Goal: Task Accomplishment & Management: Manage account settings

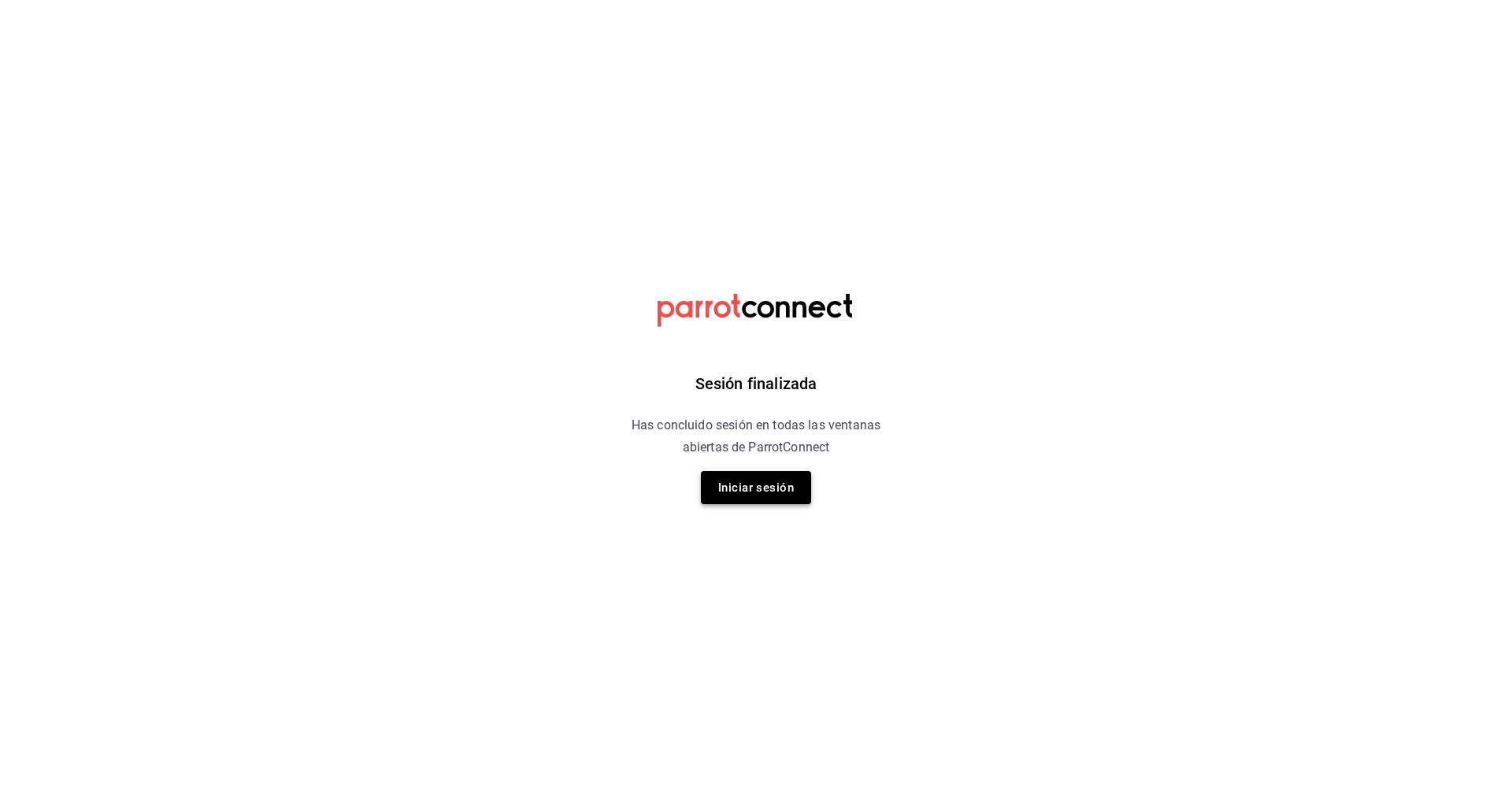
click at [769, 486] on button "Iniciar sesión" at bounding box center [756, 487] width 110 height 33
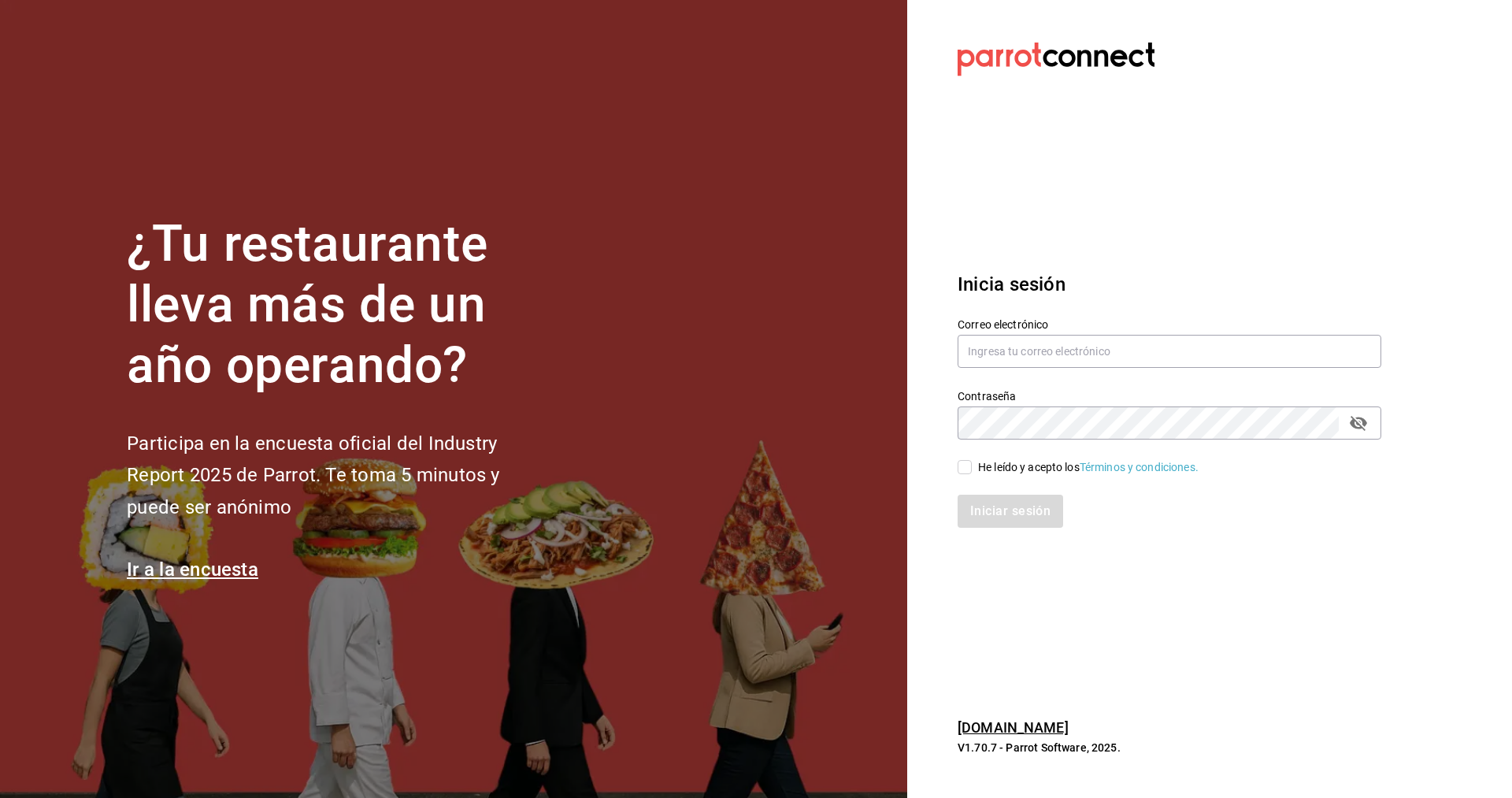
click at [1069, 327] on label "Correo electrónico" at bounding box center [1170, 325] width 424 height 11
click at [1066, 348] on input "text" at bounding box center [1170, 352] width 424 height 33
type input "cvelazquez@casaballena.com"
click at [964, 468] on input "He leído y acepto los Términos y condiciones." at bounding box center [964, 467] width 14 height 14
checkbox input "true"
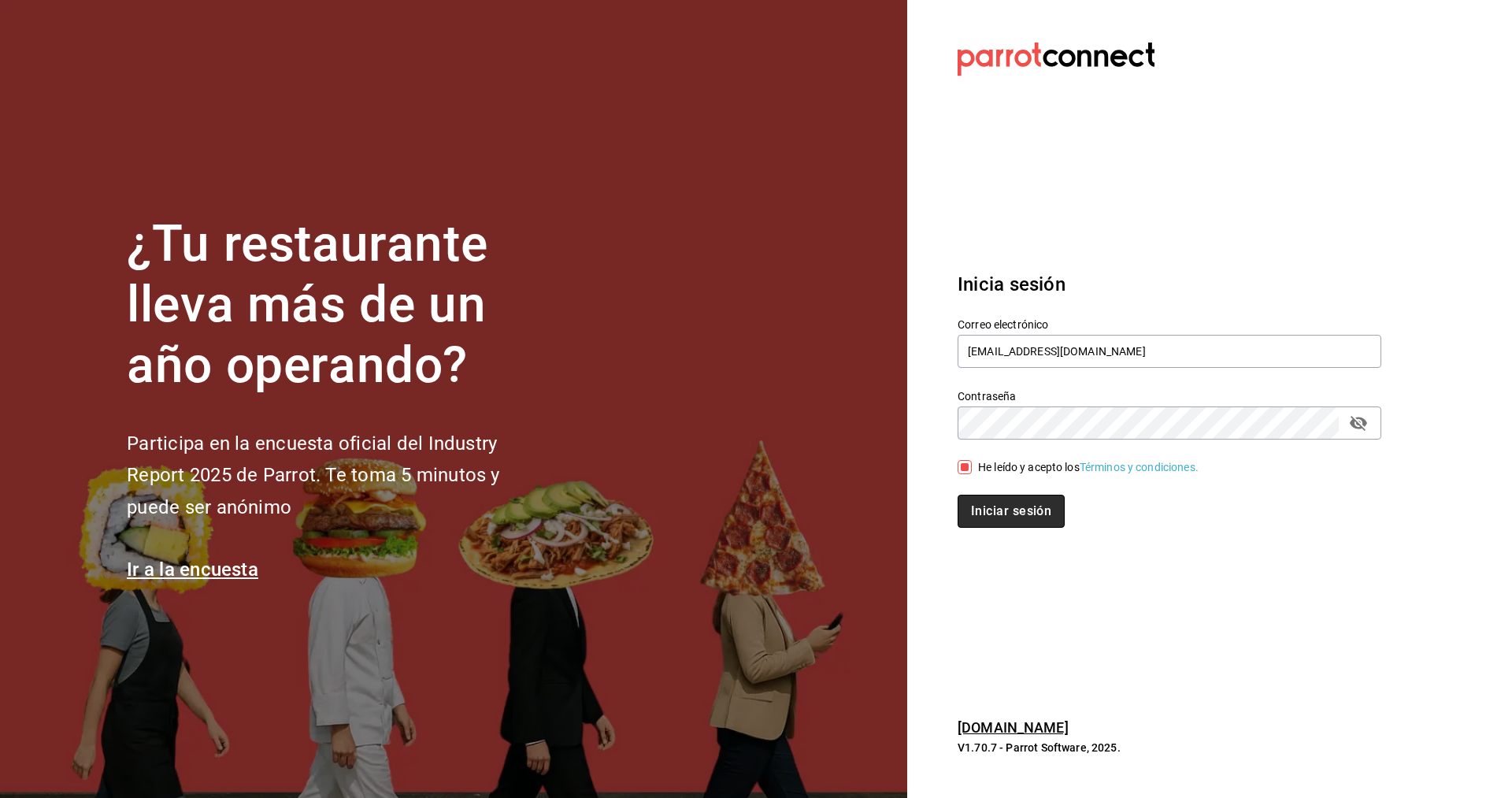
click at [1035, 519] on button "Iniciar sesión" at bounding box center [1011, 511] width 107 height 33
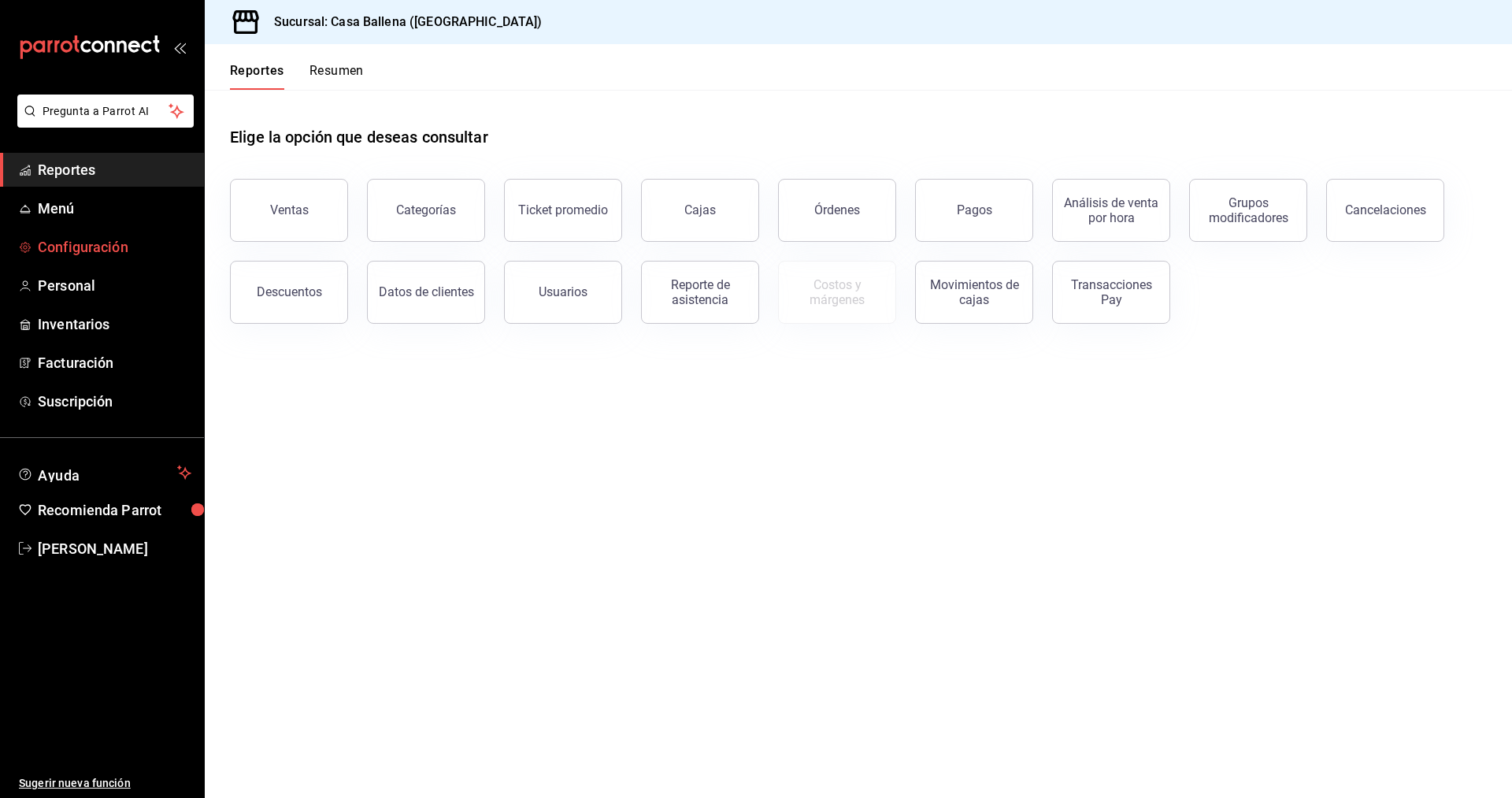
click at [95, 247] on span "Configuración" at bounding box center [114, 247] width 153 height 21
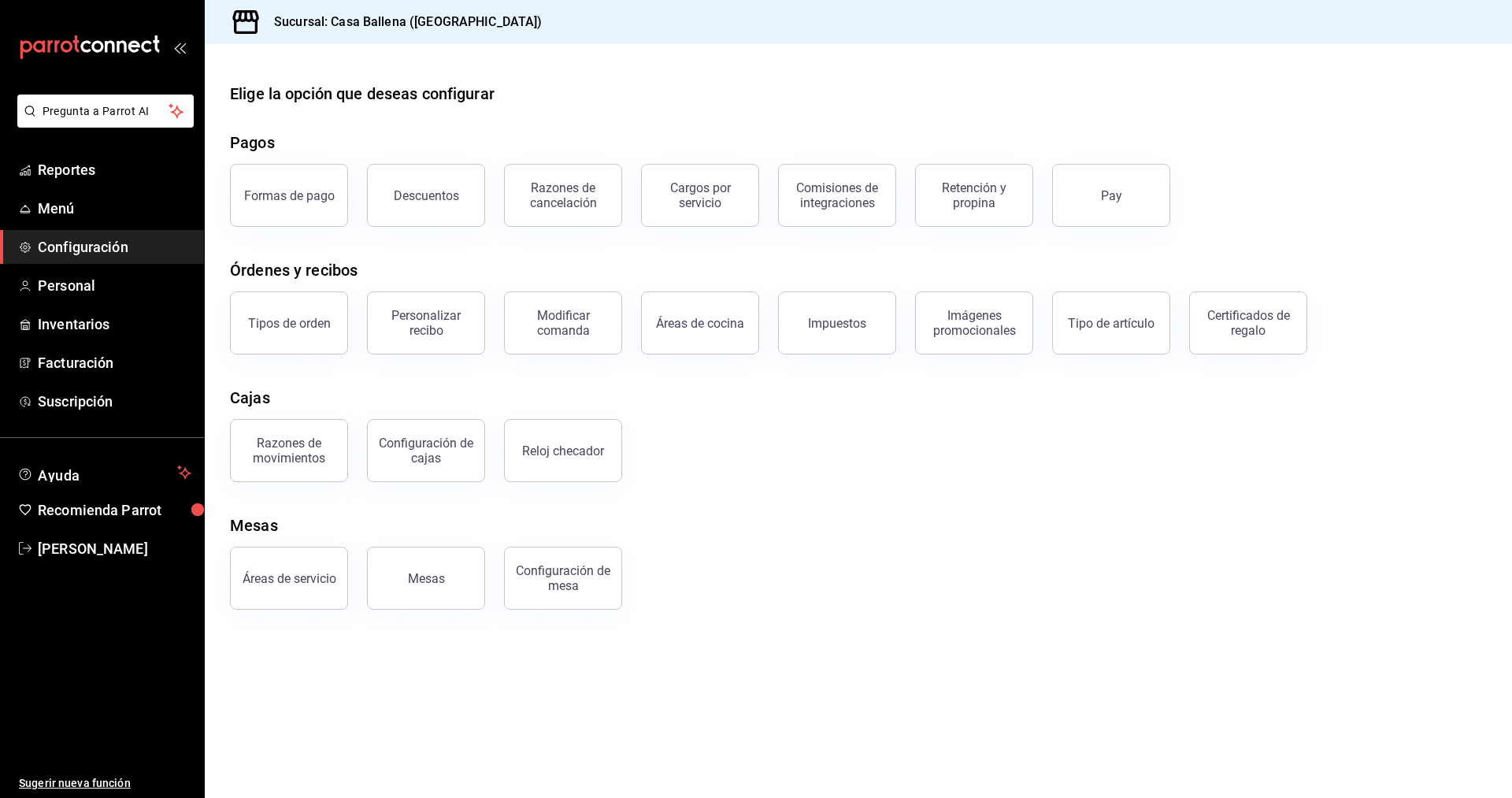
click at [81, 241] on span "Configuración" at bounding box center [114, 247] width 153 height 21
click at [99, 250] on span "Configuración" at bounding box center [114, 247] width 153 height 21
click at [85, 253] on span "Configuración" at bounding box center [114, 247] width 153 height 21
click at [120, 256] on span "Configuración" at bounding box center [114, 247] width 153 height 21
click at [54, 212] on span "Menú" at bounding box center [114, 208] width 153 height 21
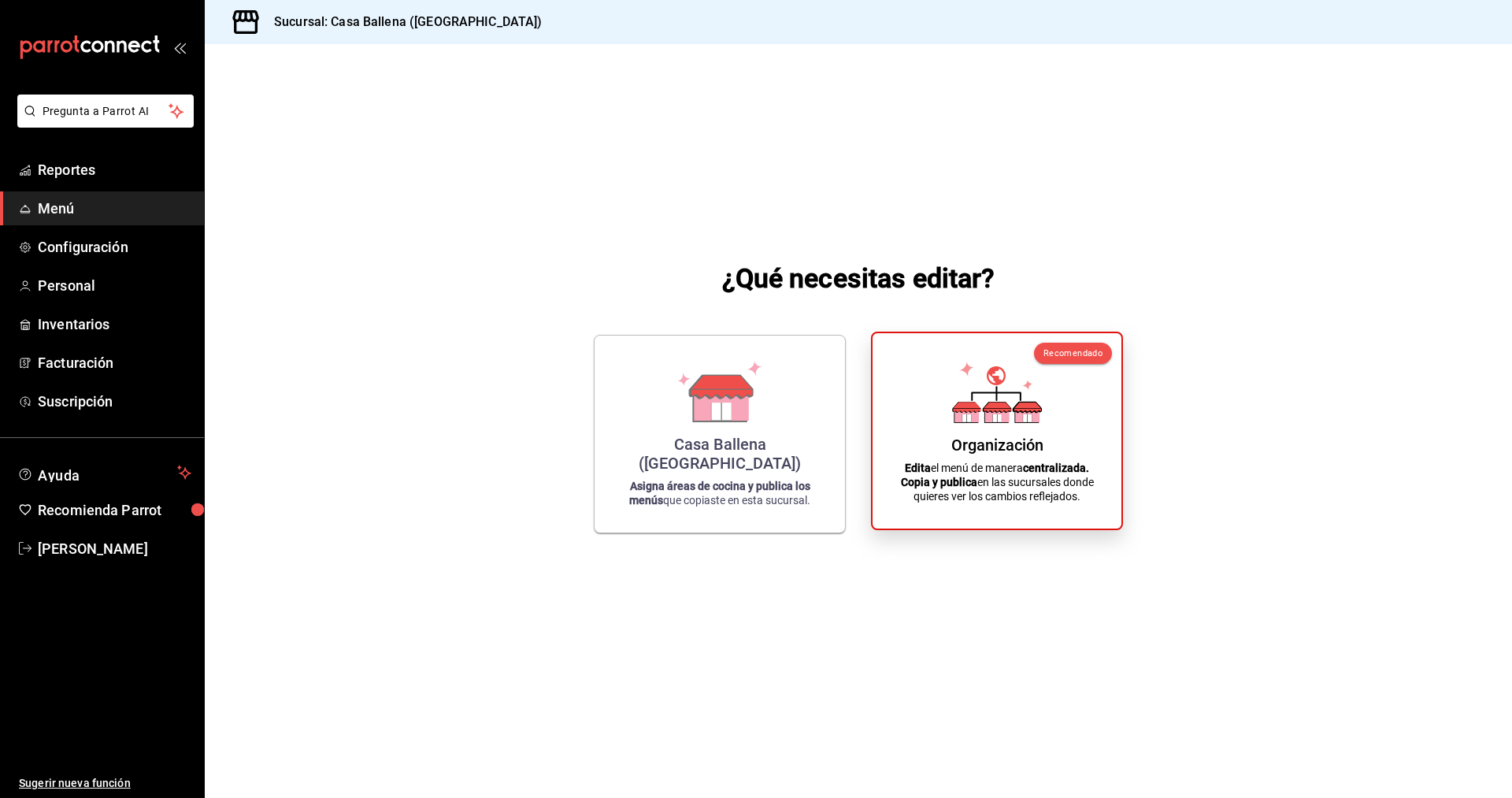
click at [973, 419] on icon at bounding box center [967, 415] width 24 height 15
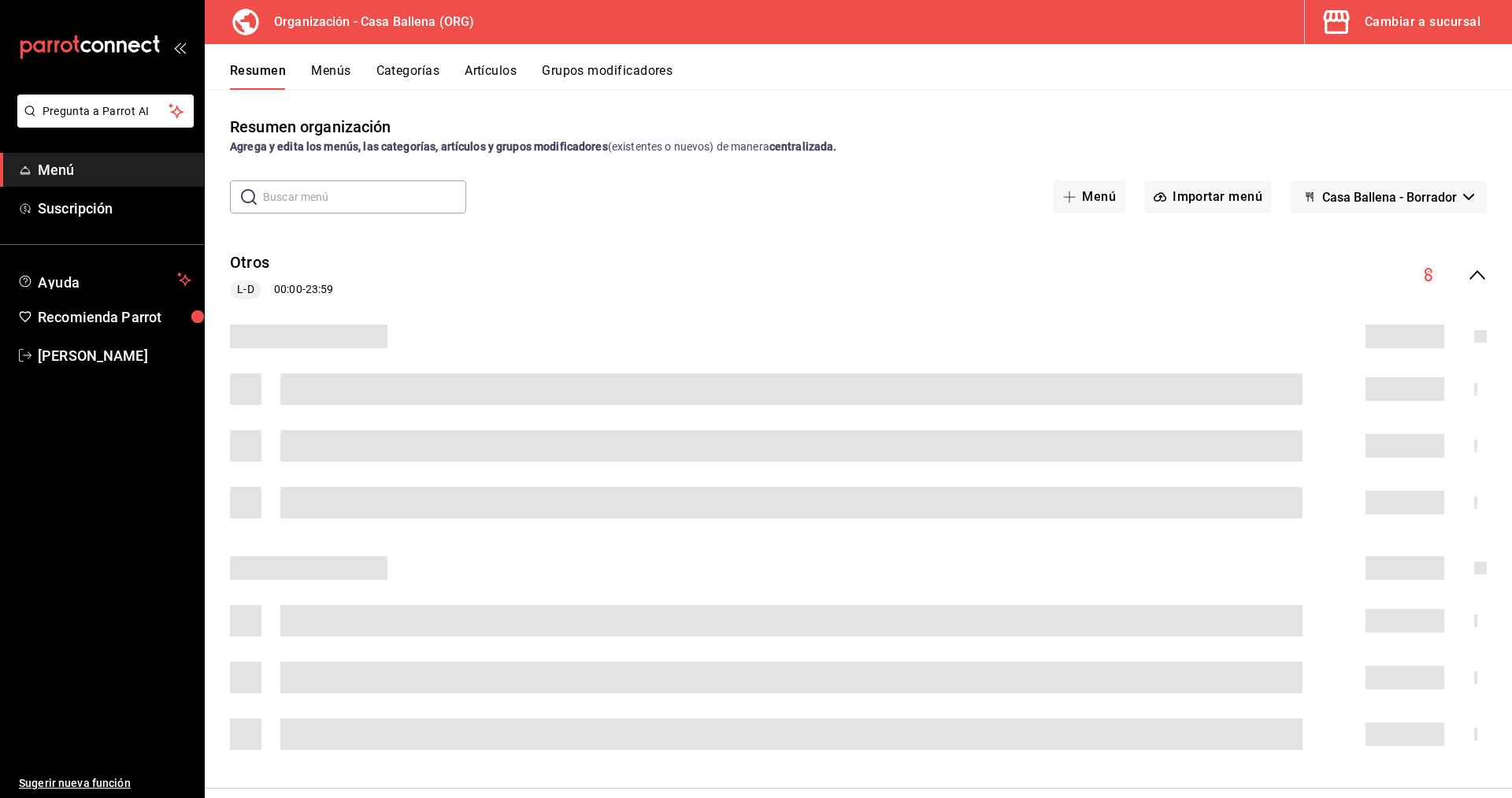
click at [607, 66] on button "Grupos modificadores" at bounding box center [607, 76] width 131 height 27
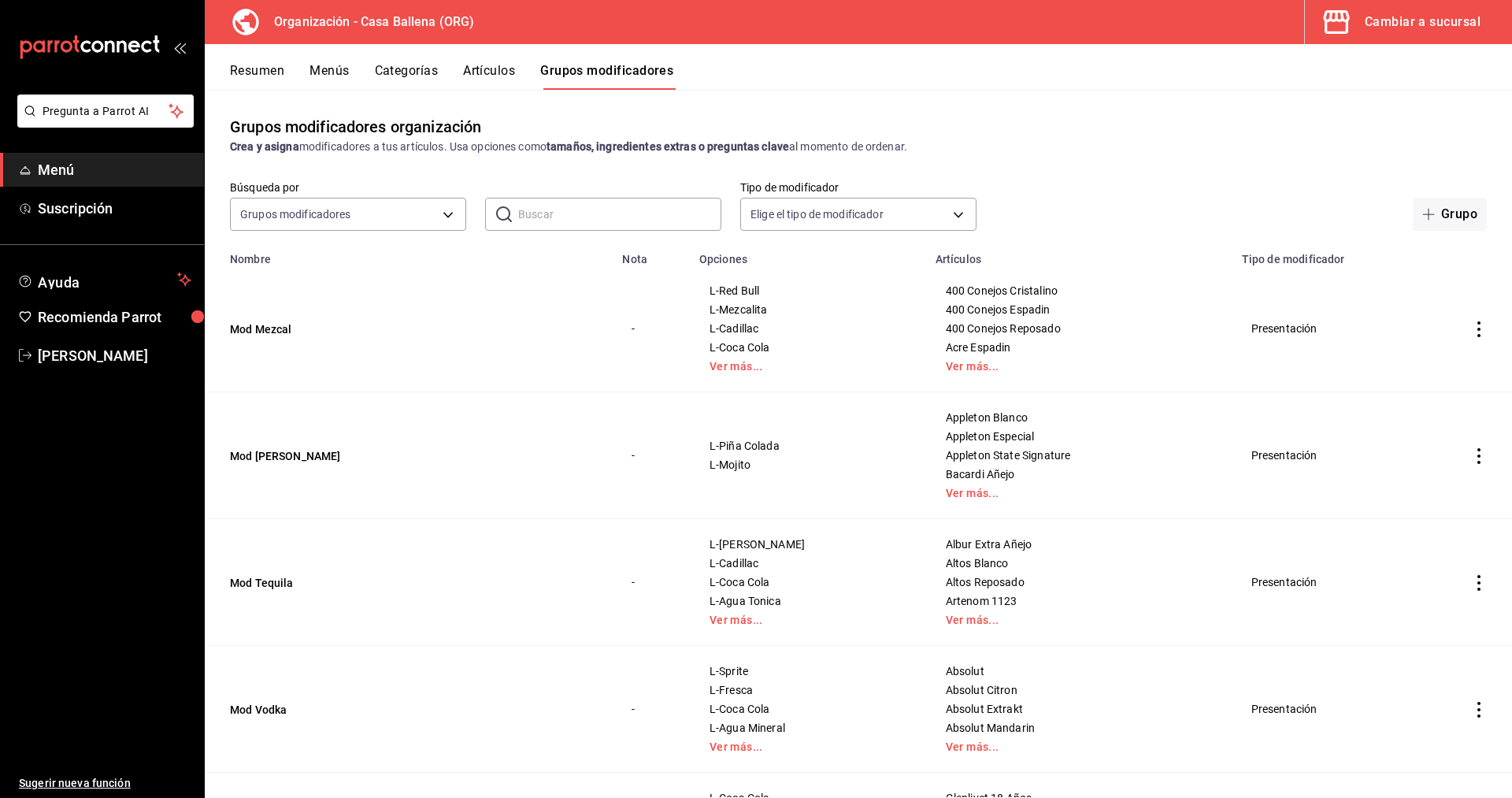
click at [1180, 122] on div "Grupos modificadores organización Crea y asigna modificadores a tus artículos. …" at bounding box center [859, 135] width 1308 height 40
click at [1451, 218] on button "Grupo" at bounding box center [1450, 214] width 74 height 33
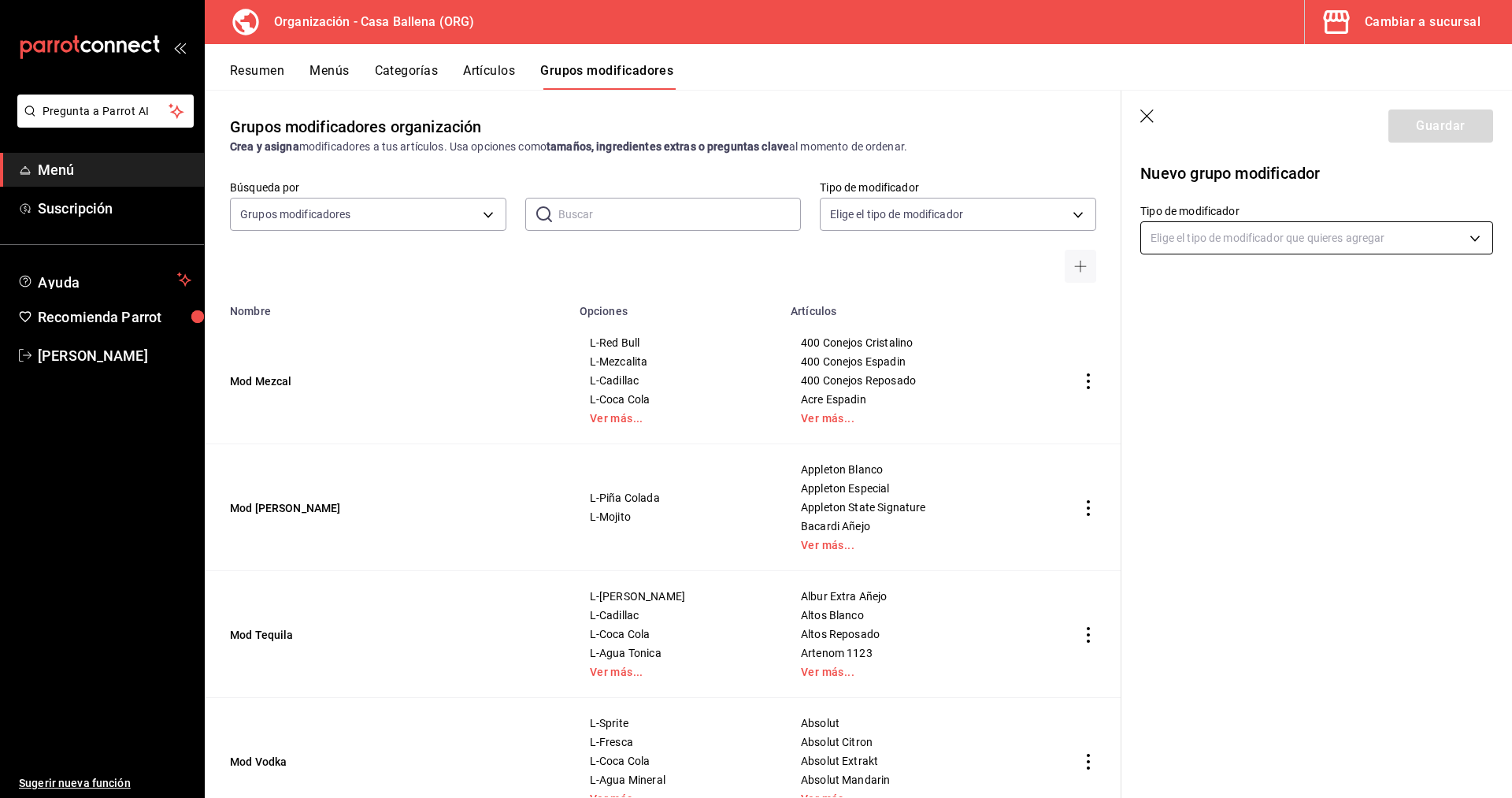
click at [1226, 238] on body "Pregunta a Parrot AI Menú Suscripción Ayuda Recomienda Parrot Carlos Velazquez …" at bounding box center [756, 399] width 1512 height 798
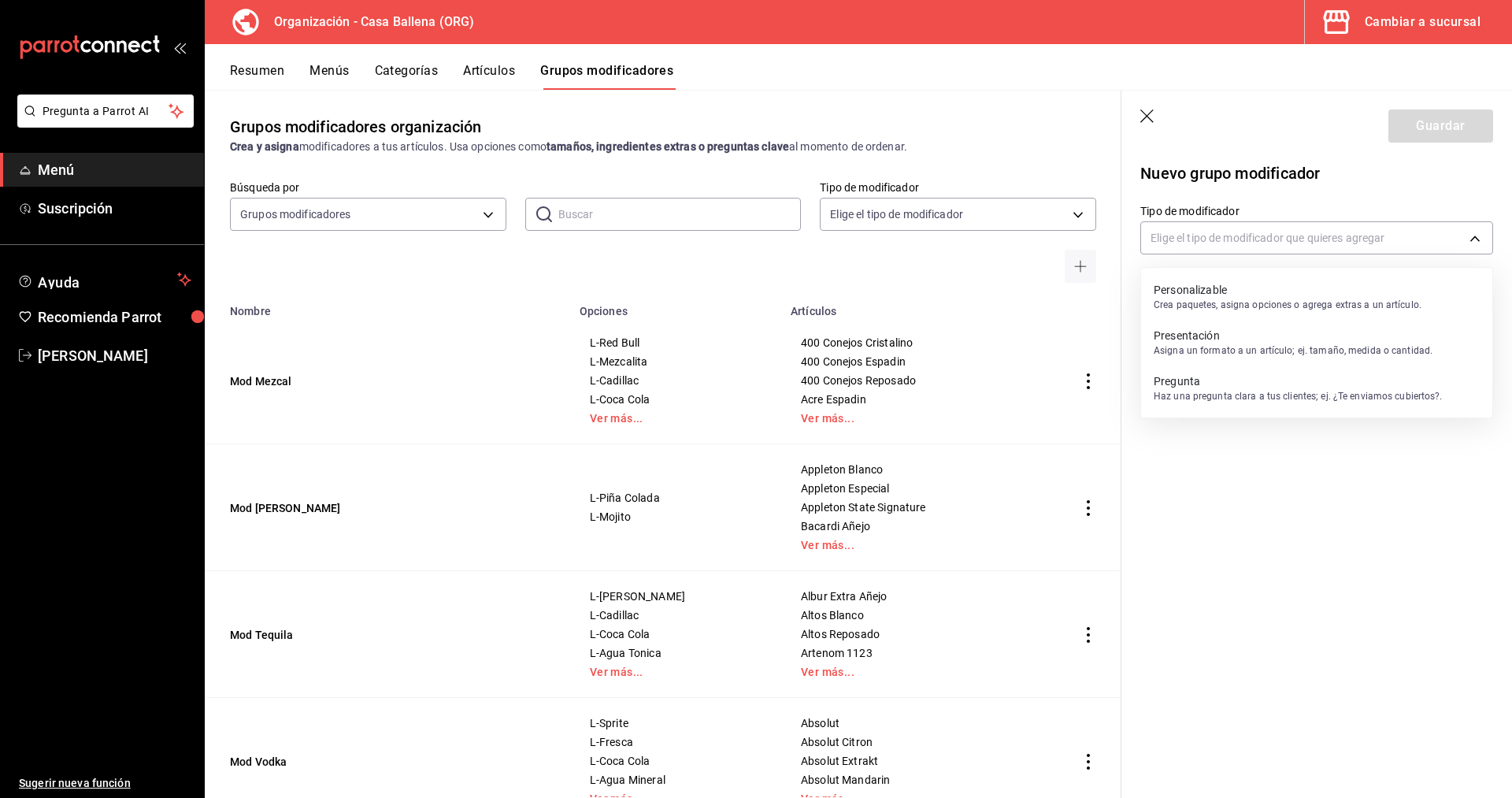
click at [1217, 346] on p "Asigna un formato a un artículo; ej. tamaño, medida o cantidad." at bounding box center [1293, 350] width 278 height 14
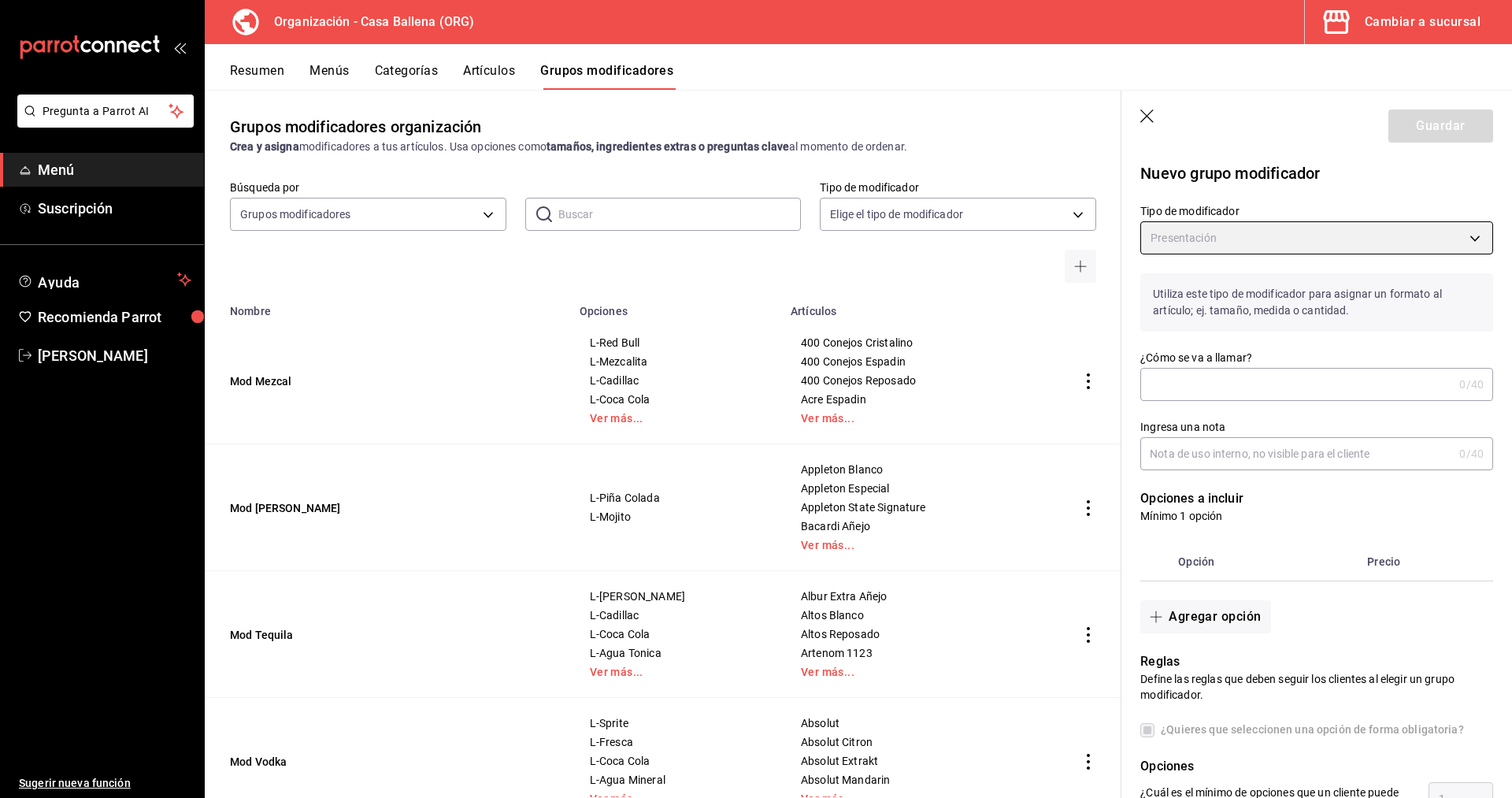
type input "PRESENTATION"
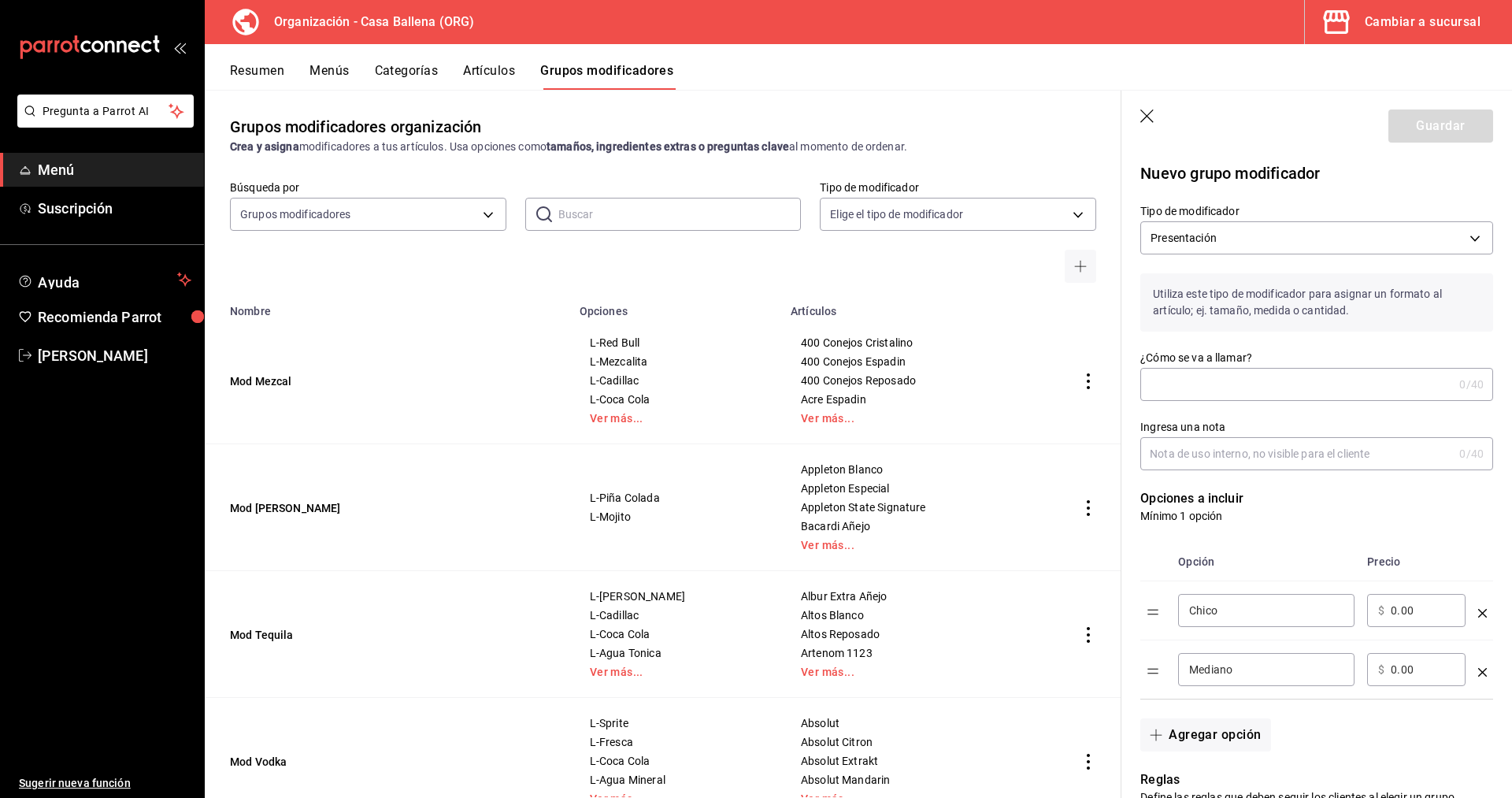
click at [1198, 375] on input "¿Cómo se va a llamar?" at bounding box center [1297, 384] width 313 height 32
type input "Mod Cerveza"
click at [1260, 600] on div "Chico ​" at bounding box center [1267, 611] width 176 height 33
drag, startPoint x: 1259, startPoint y: 605, endPoint x: 1008, endPoint y: 590, distance: 251.4
click at [1189, 602] on input "Chico" at bounding box center [1266, 610] width 154 height 16
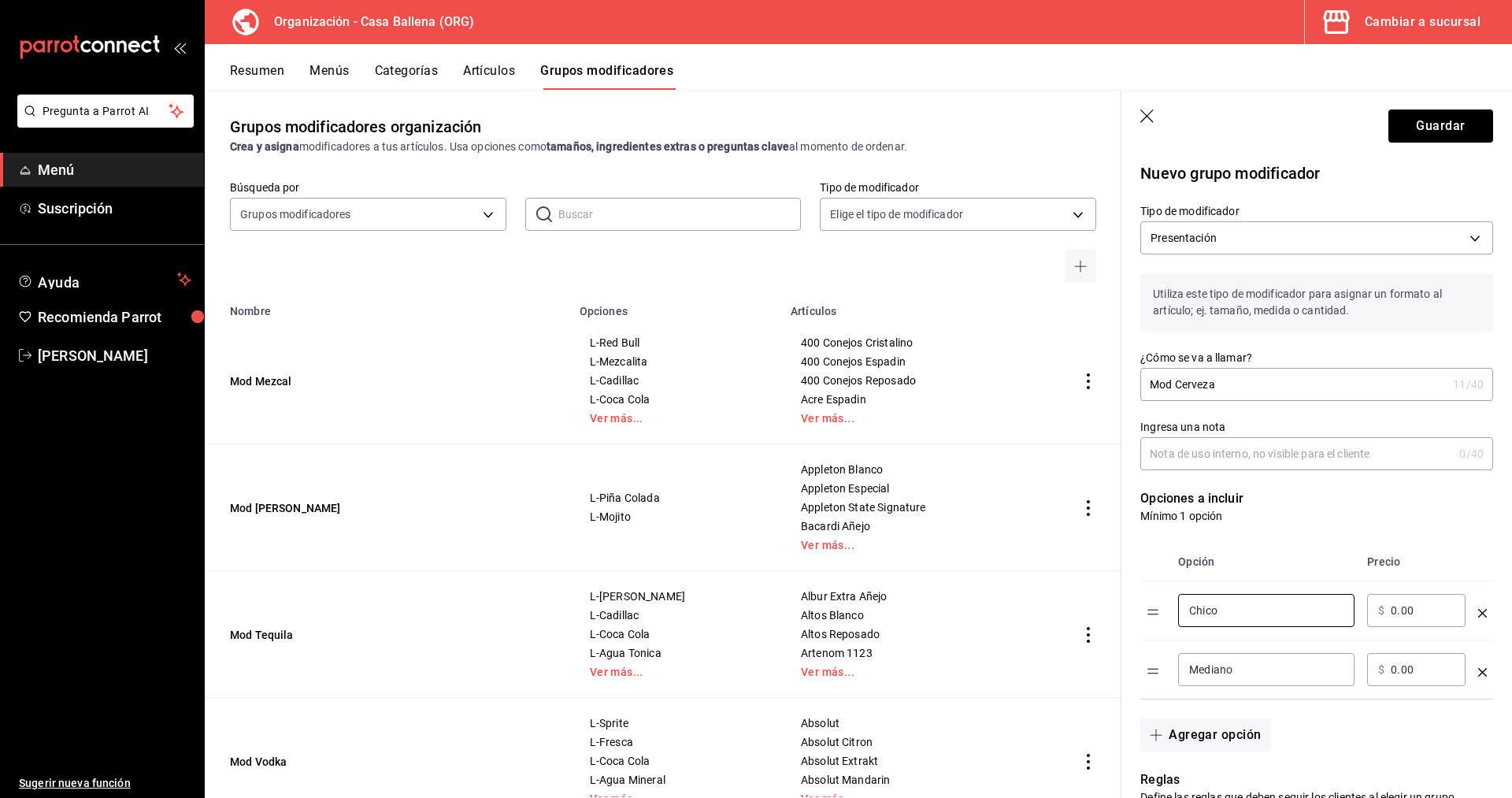
type input "C"
type input "L-Cubana"
click at [1249, 667] on input "Mediano" at bounding box center [1266, 669] width 154 height 16
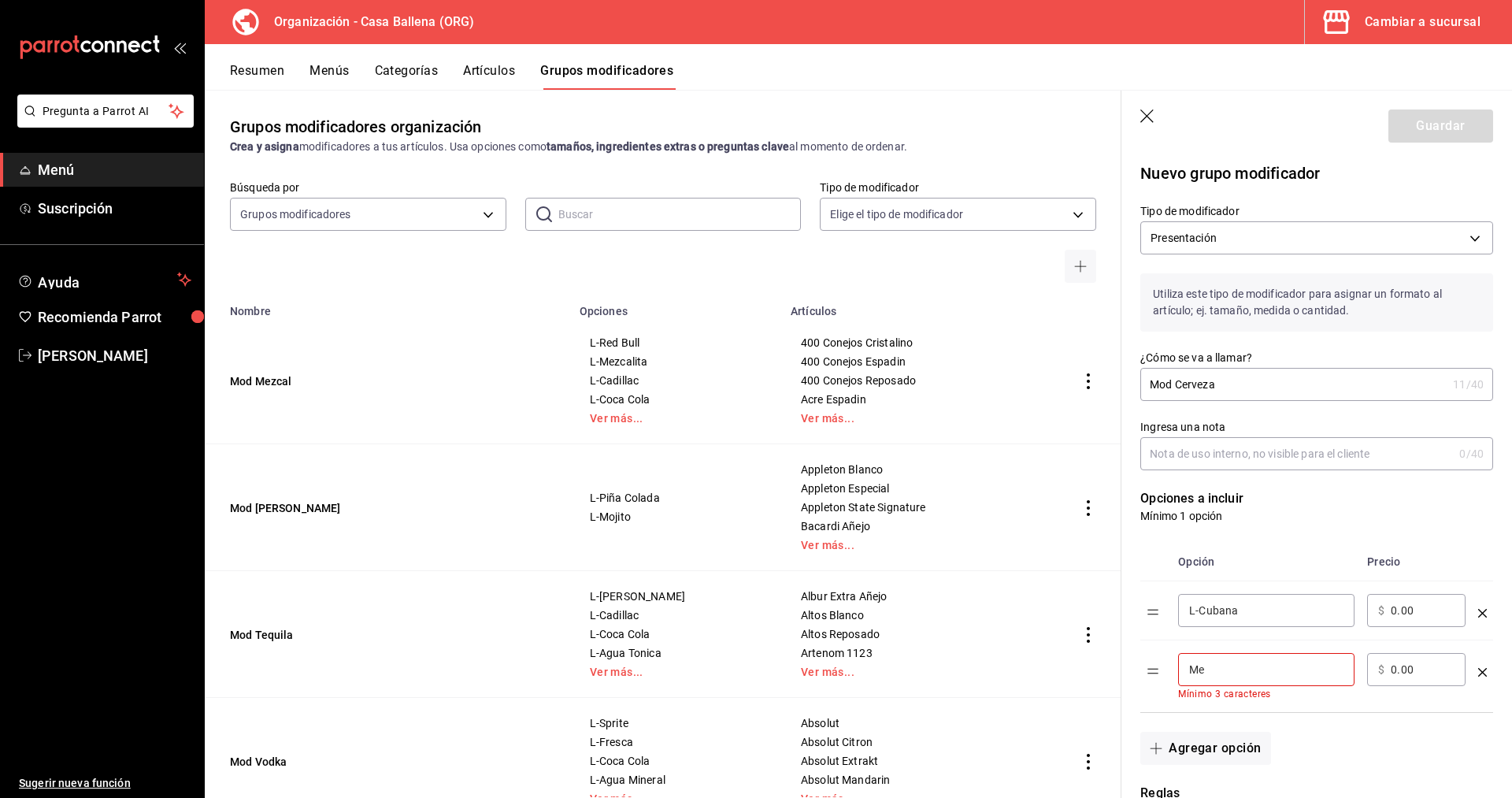
type input "M"
type input "l"
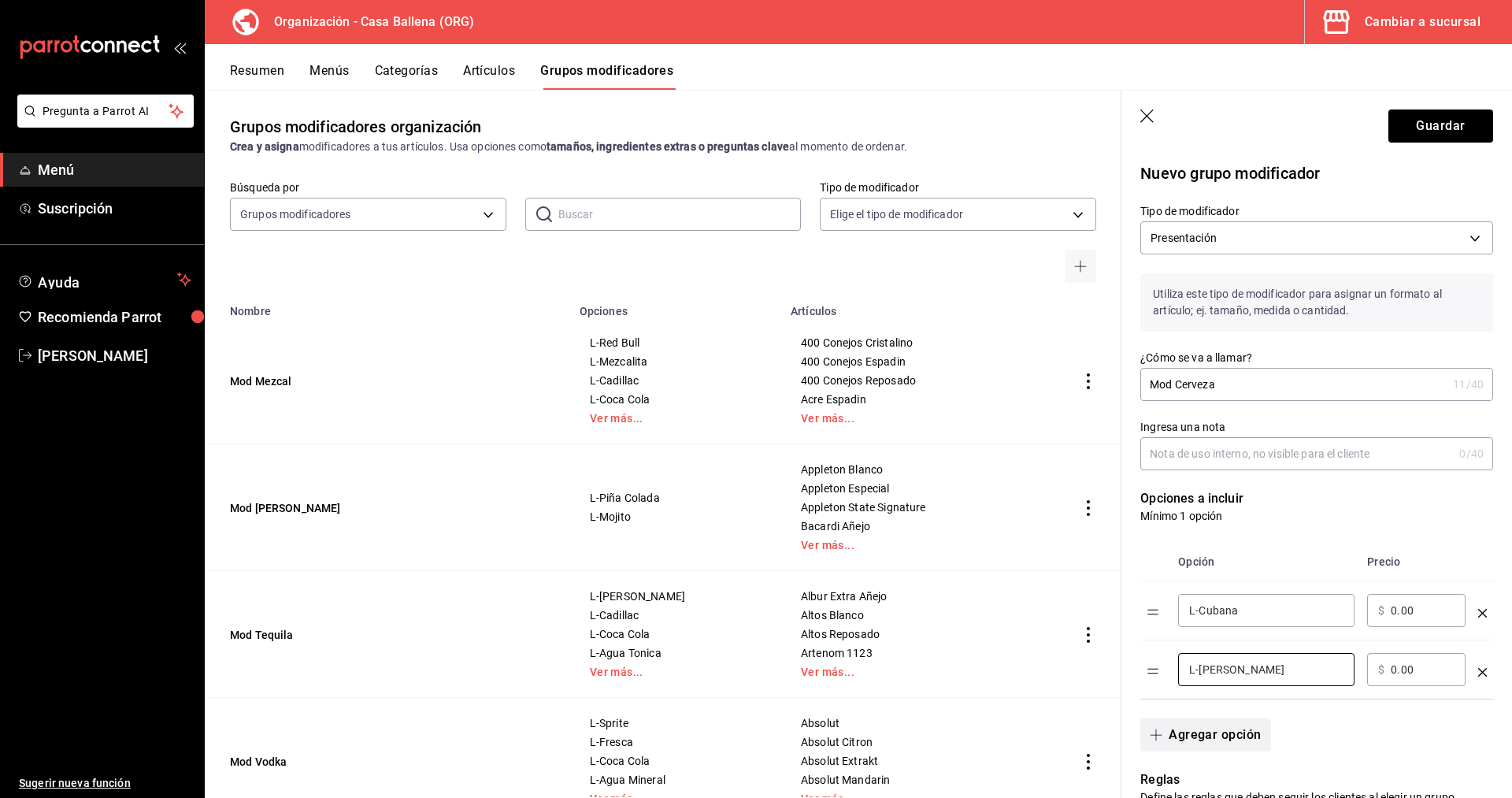
type input "L-Vaso Loco"
click at [1233, 702] on button "Agregar opción" at bounding box center [1206, 735] width 130 height 33
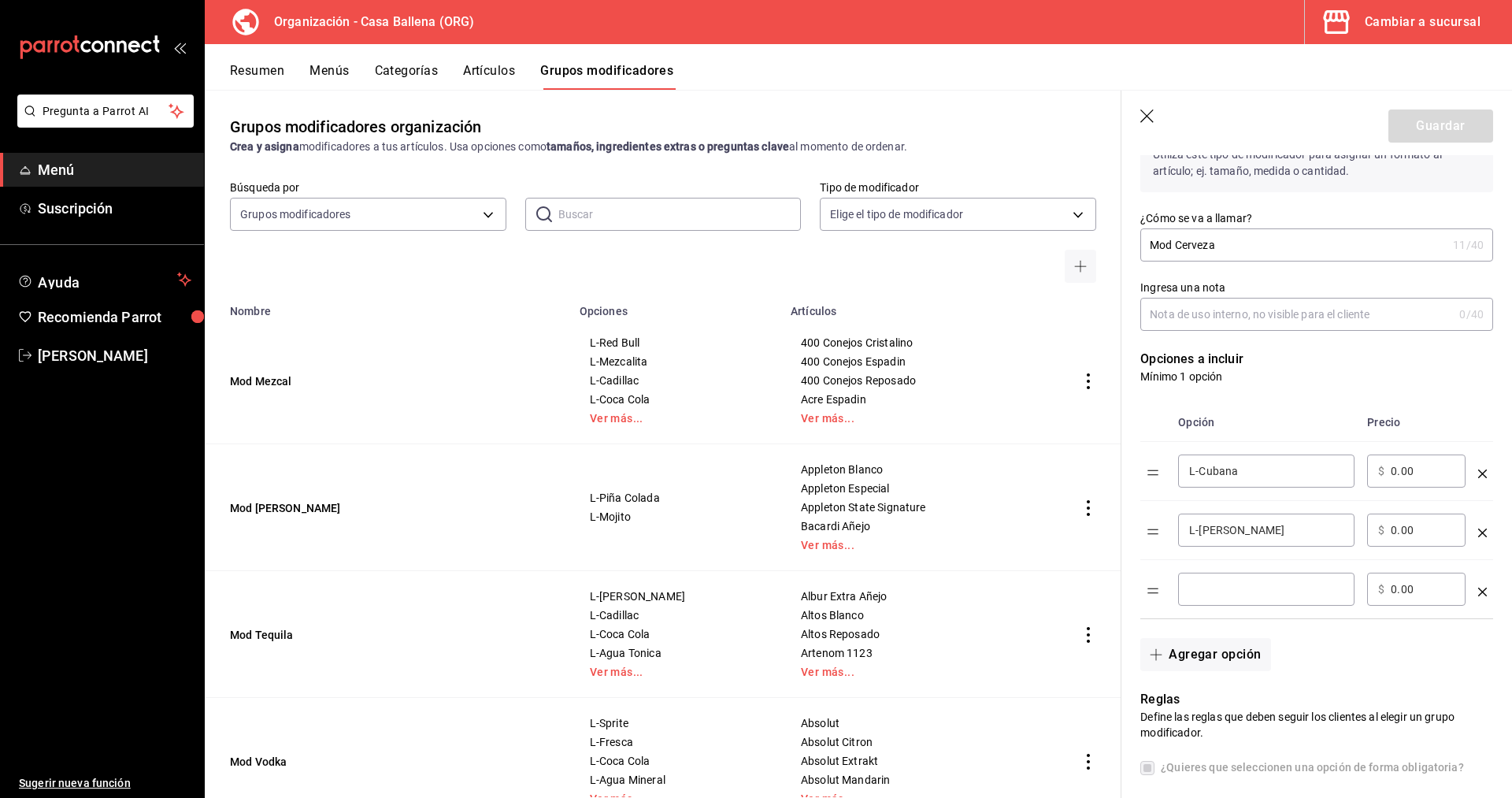
scroll to position [161, 0]
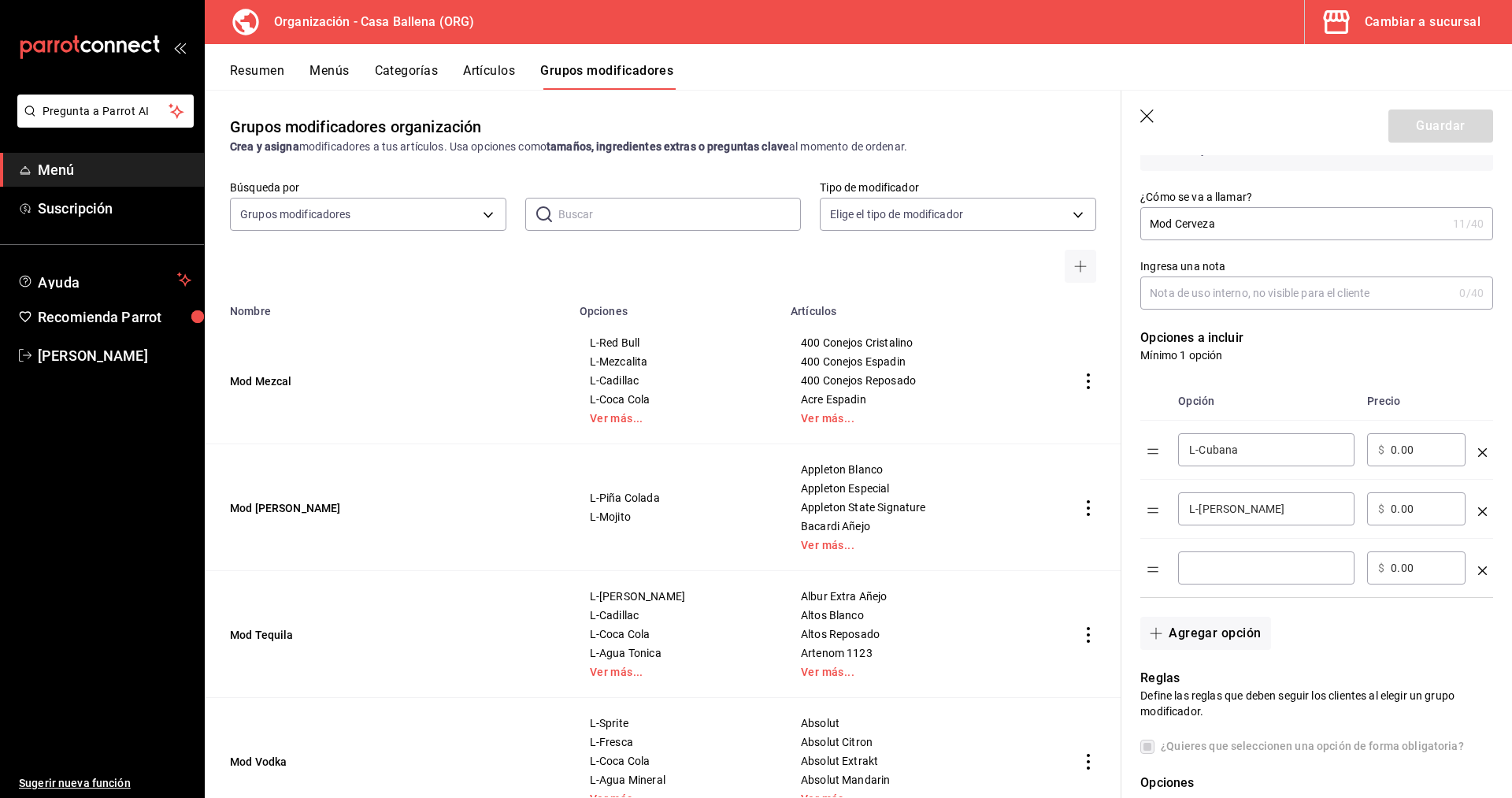
click at [1264, 575] on input "optionsTable" at bounding box center [1266, 567] width 154 height 16
type input "L-Cielo Rojo"
click at [1199, 639] on button "Agregar opción" at bounding box center [1206, 633] width 130 height 33
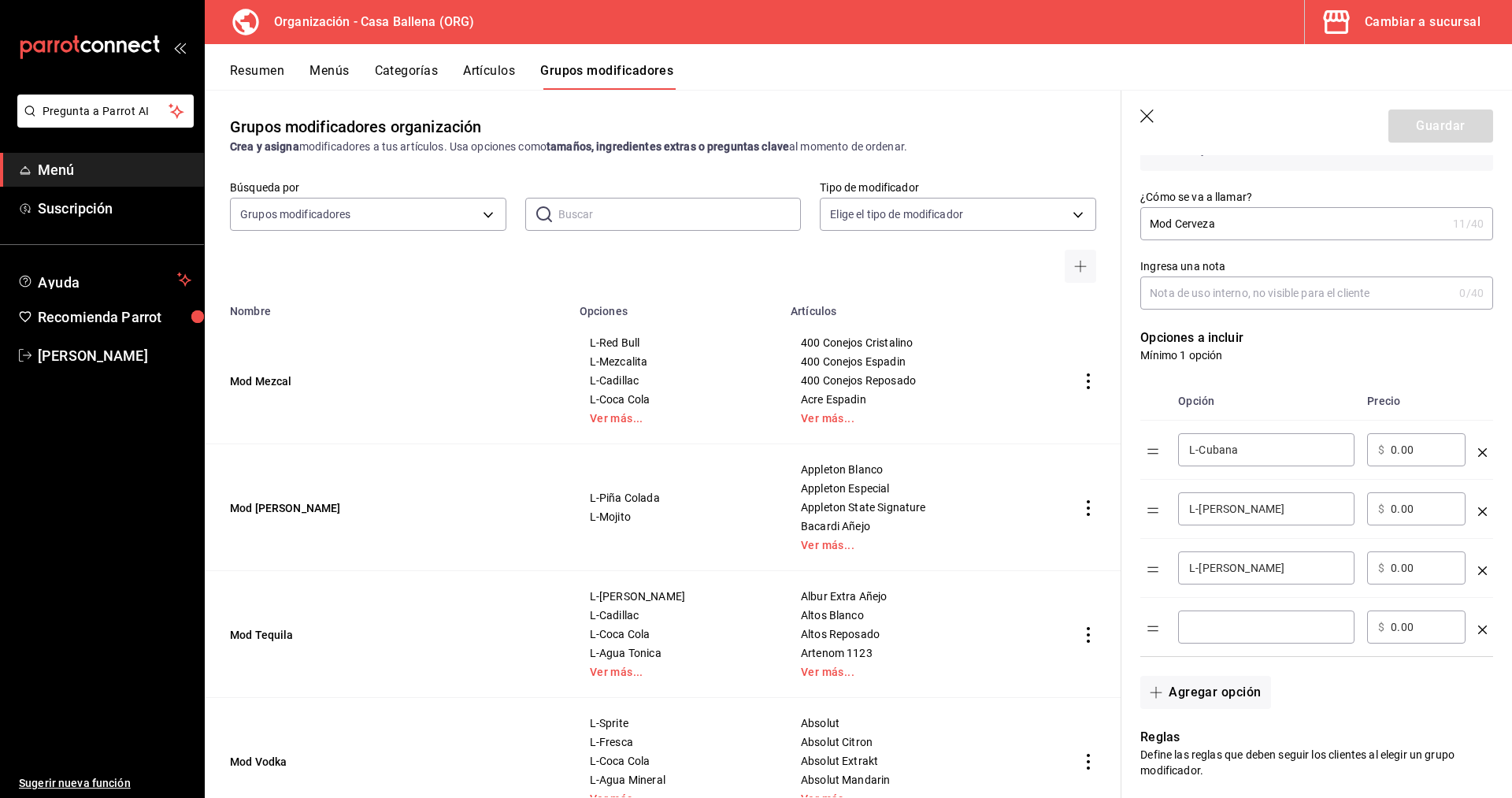
click at [1221, 615] on div "​" at bounding box center [1267, 627] width 176 height 33
type input "L-Lime Chela"
click at [1434, 127] on button "Guardar" at bounding box center [1441, 126] width 105 height 33
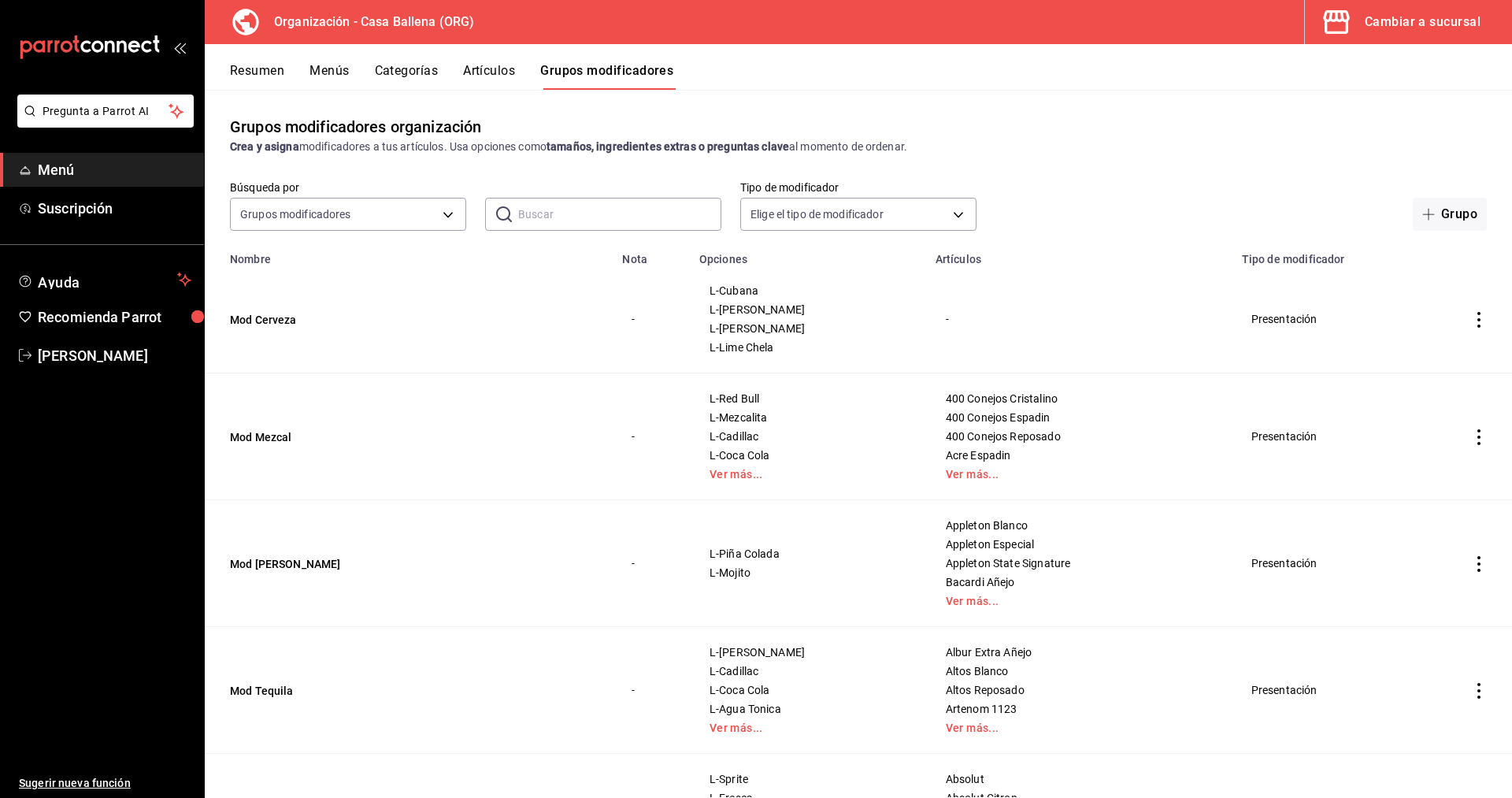
click at [1486, 322] on icon "actions" at bounding box center [1479, 319] width 16 height 16
click at [1418, 353] on span "Editar" at bounding box center [1432, 356] width 41 height 17
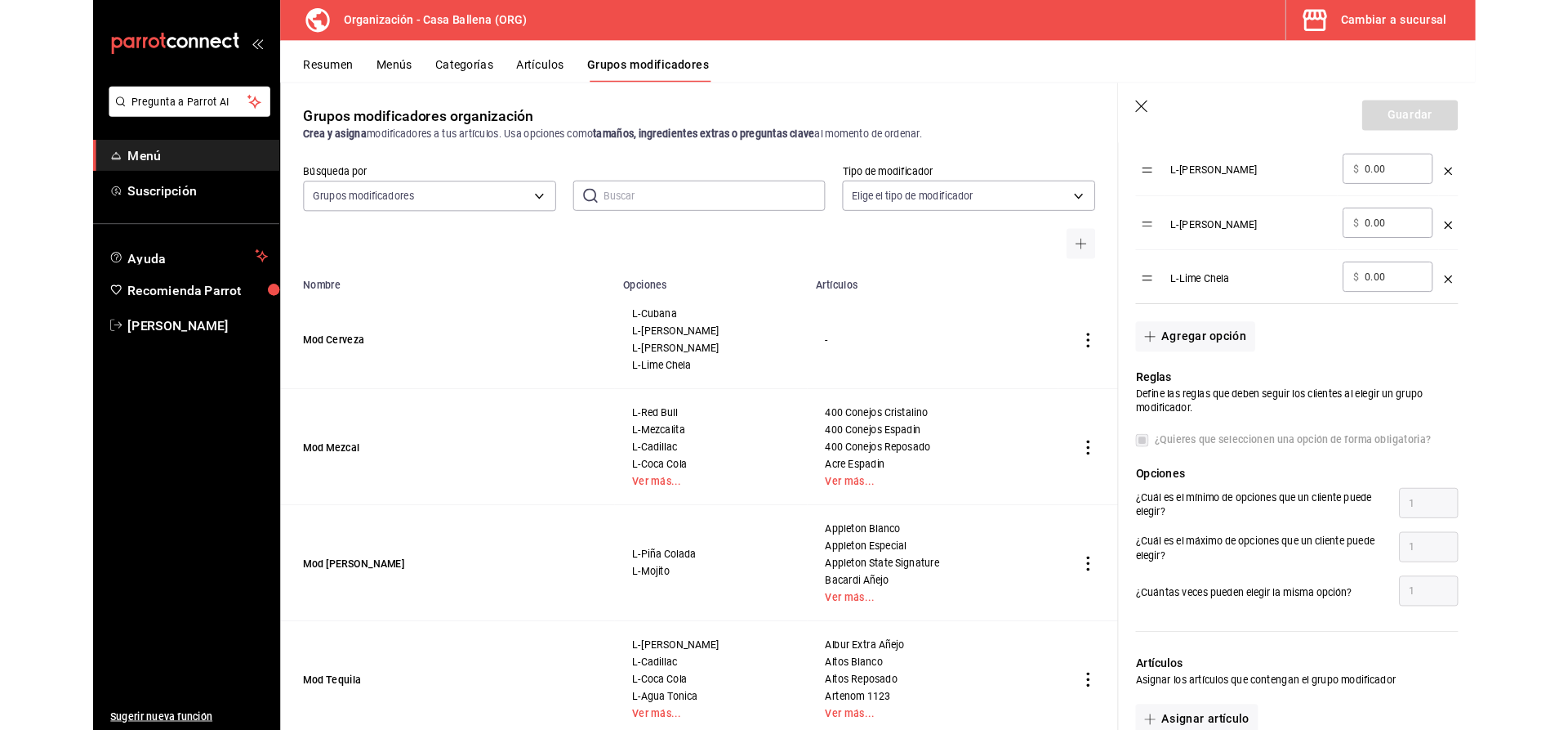
scroll to position [783, 0]
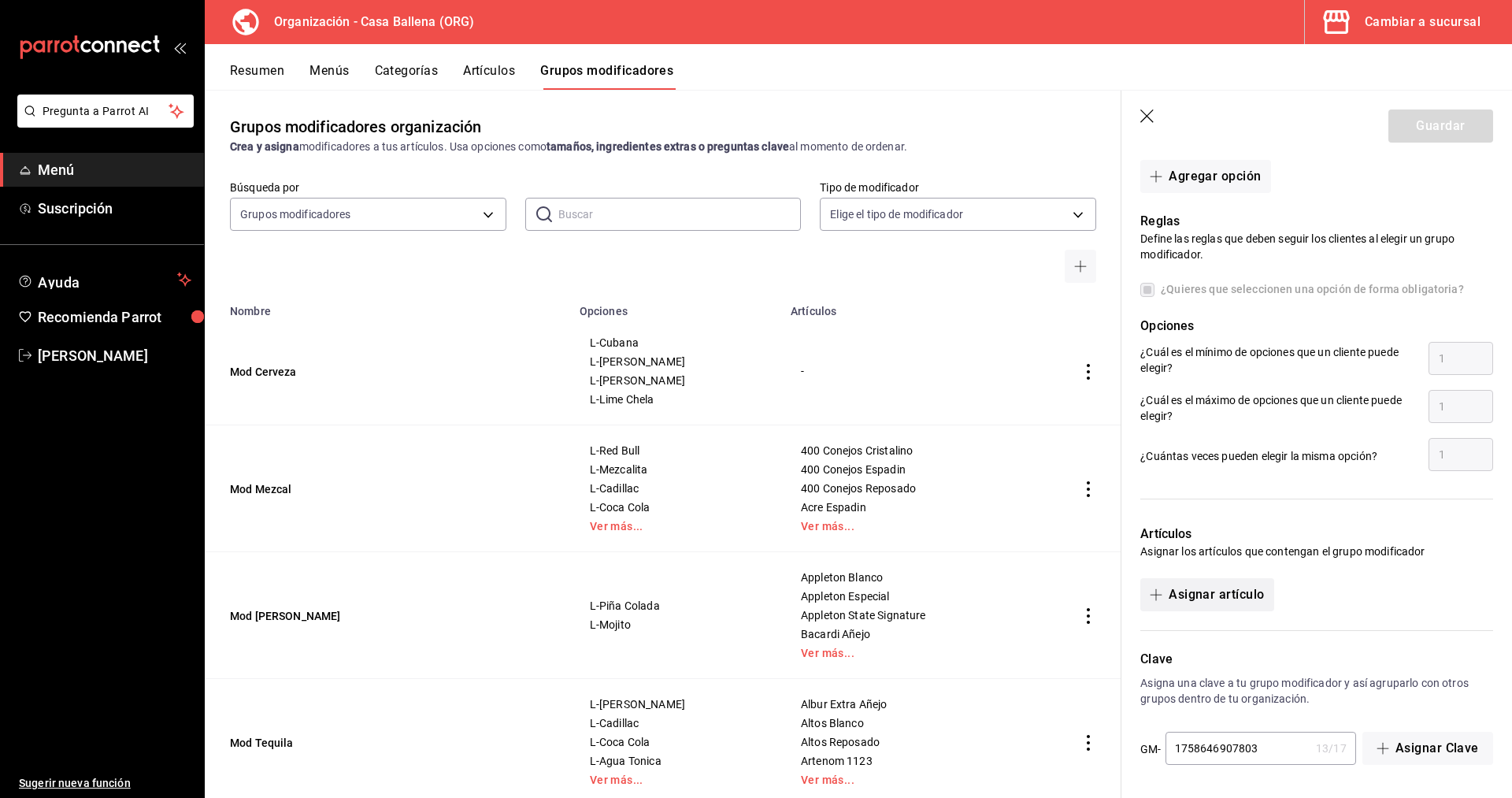
click at [1215, 587] on button "Asignar artículo" at bounding box center [1207, 595] width 133 height 33
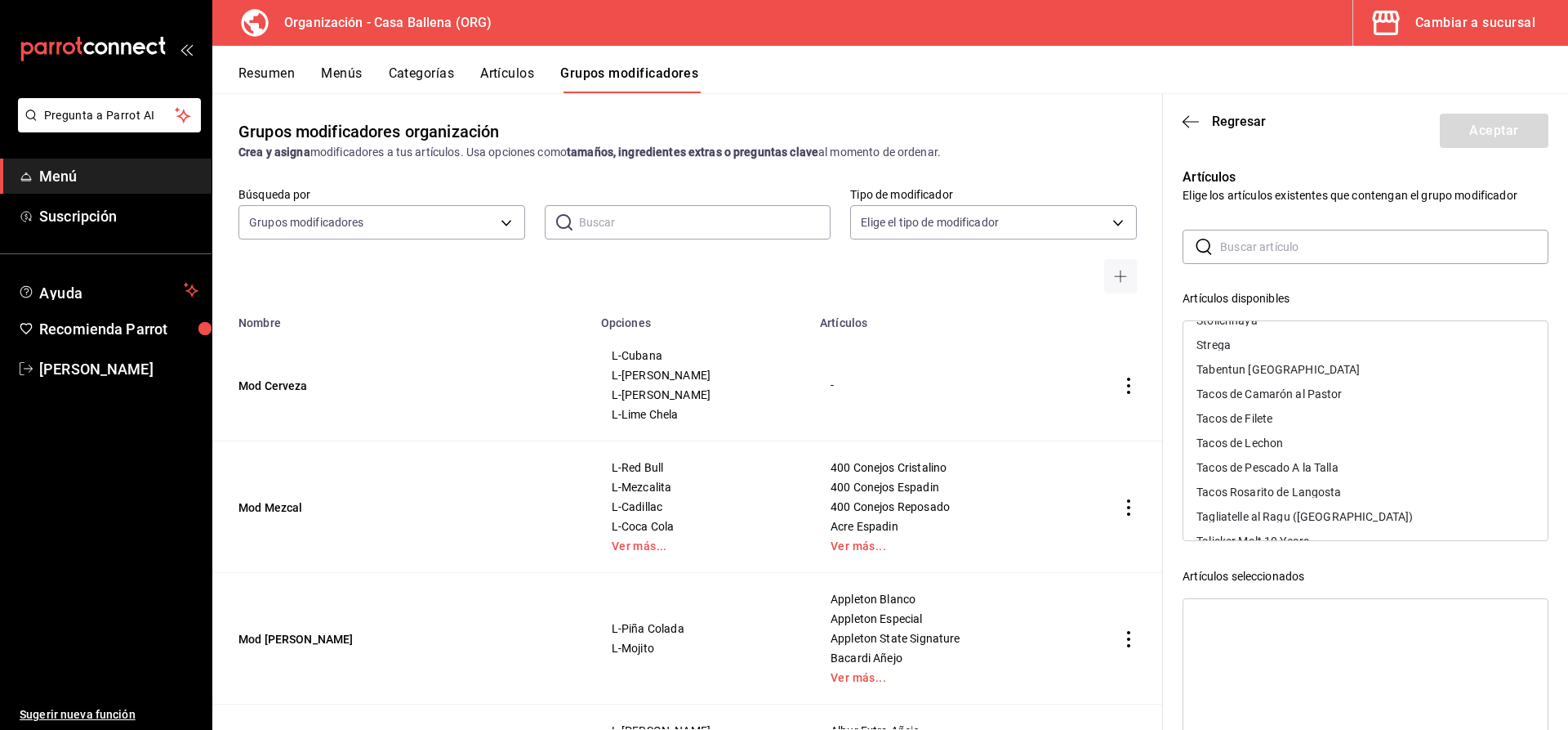
scroll to position [14202, 0]
click at [1269, 459] on div "Tierra Clara" at bounding box center [1366, 467] width 364 height 24
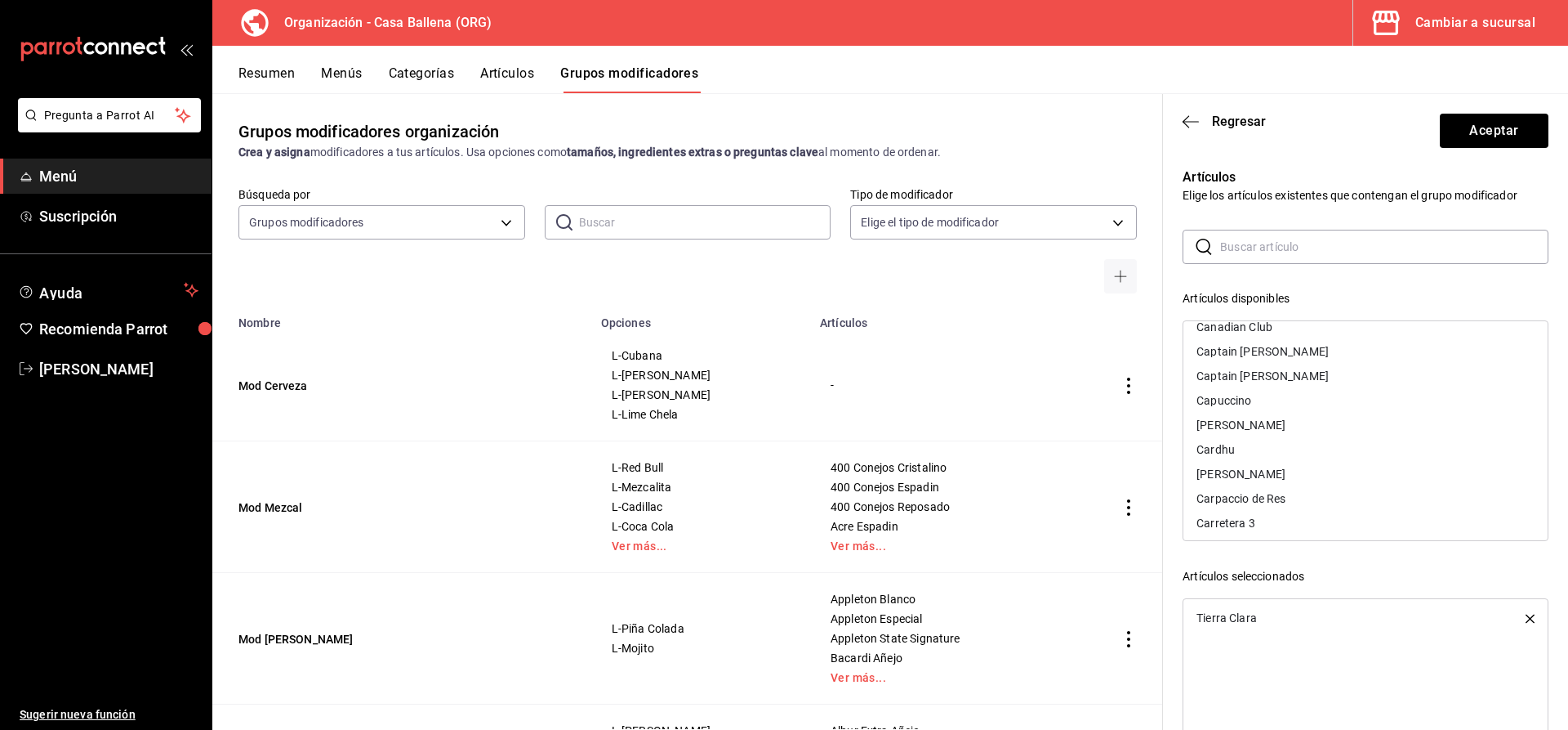
scroll to position [2501, 0]
click at [1244, 493] on div "Carretera 3" at bounding box center [1225, 499] width 58 height 12
click at [1271, 249] on input "text" at bounding box center [1384, 247] width 328 height 33
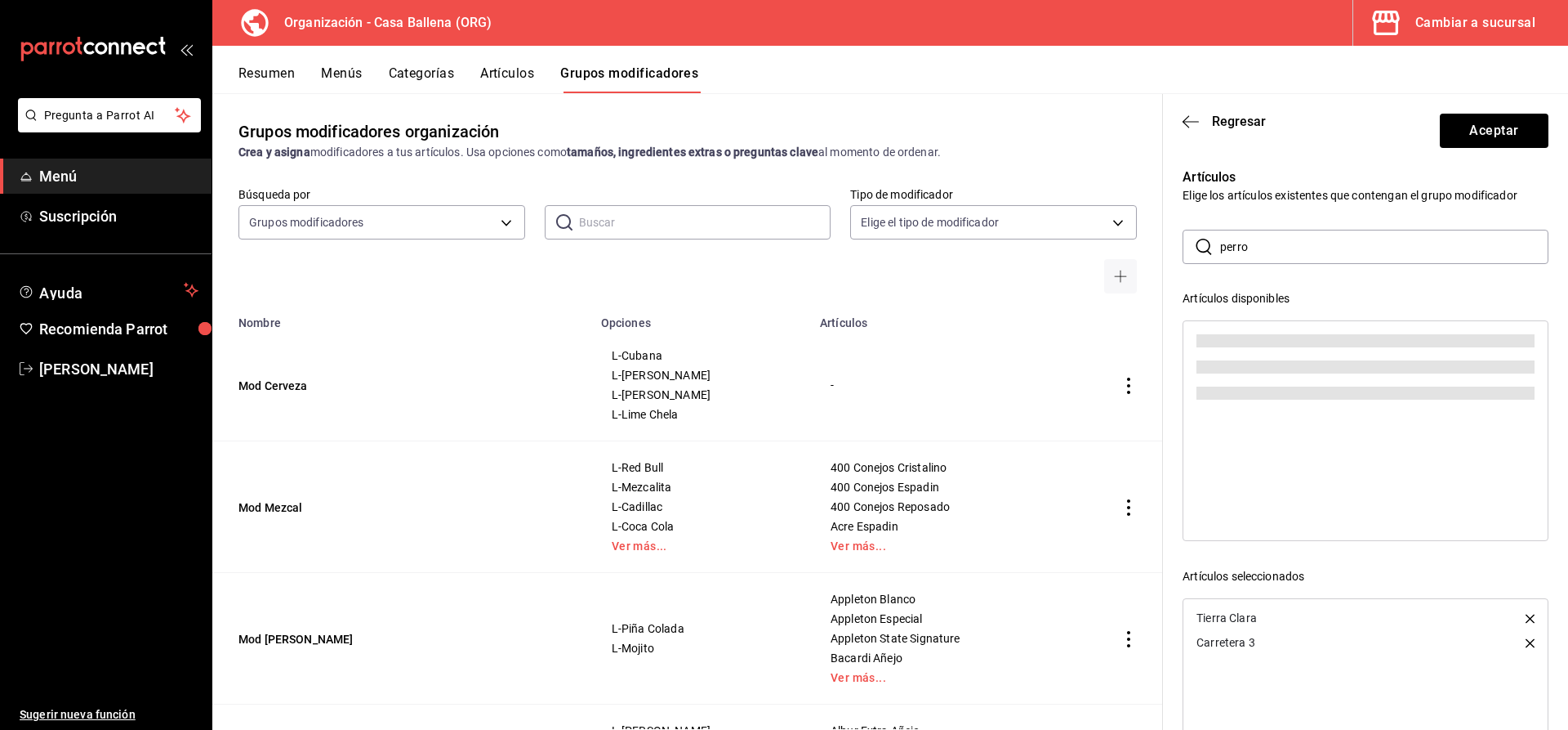
scroll to position [0, 0]
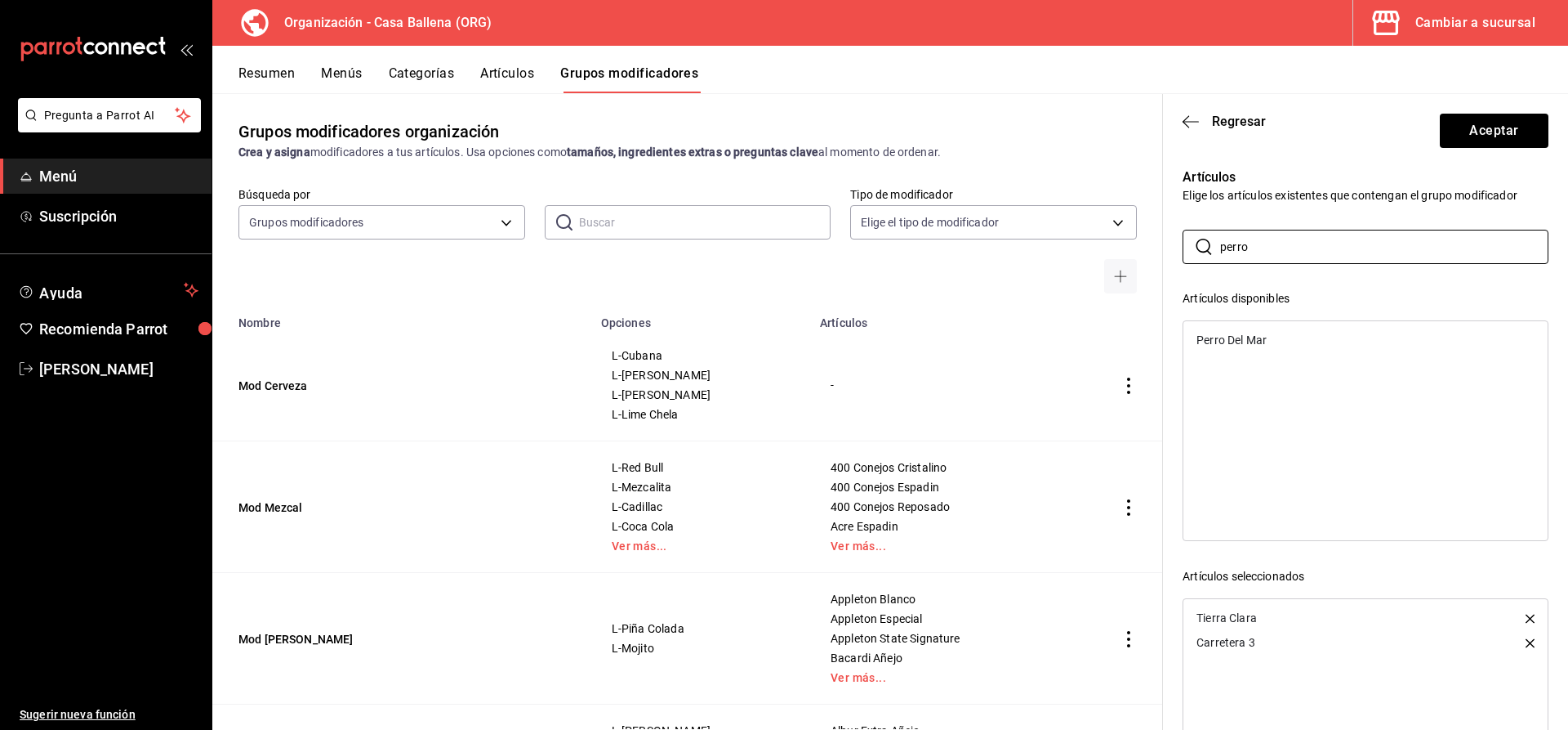
click at [1288, 342] on div "Perro Del Mar" at bounding box center [1366, 339] width 364 height 24
drag, startPoint x: 1275, startPoint y: 249, endPoint x: 1203, endPoint y: 246, distance: 72.1
click at [1221, 246] on input "perro" at bounding box center [1384, 247] width 328 height 33
drag, startPoint x: 1270, startPoint y: 252, endPoint x: 1146, endPoint y: 251, distance: 124.0
click at [1221, 251] on input "perro" at bounding box center [1384, 247] width 328 height 33
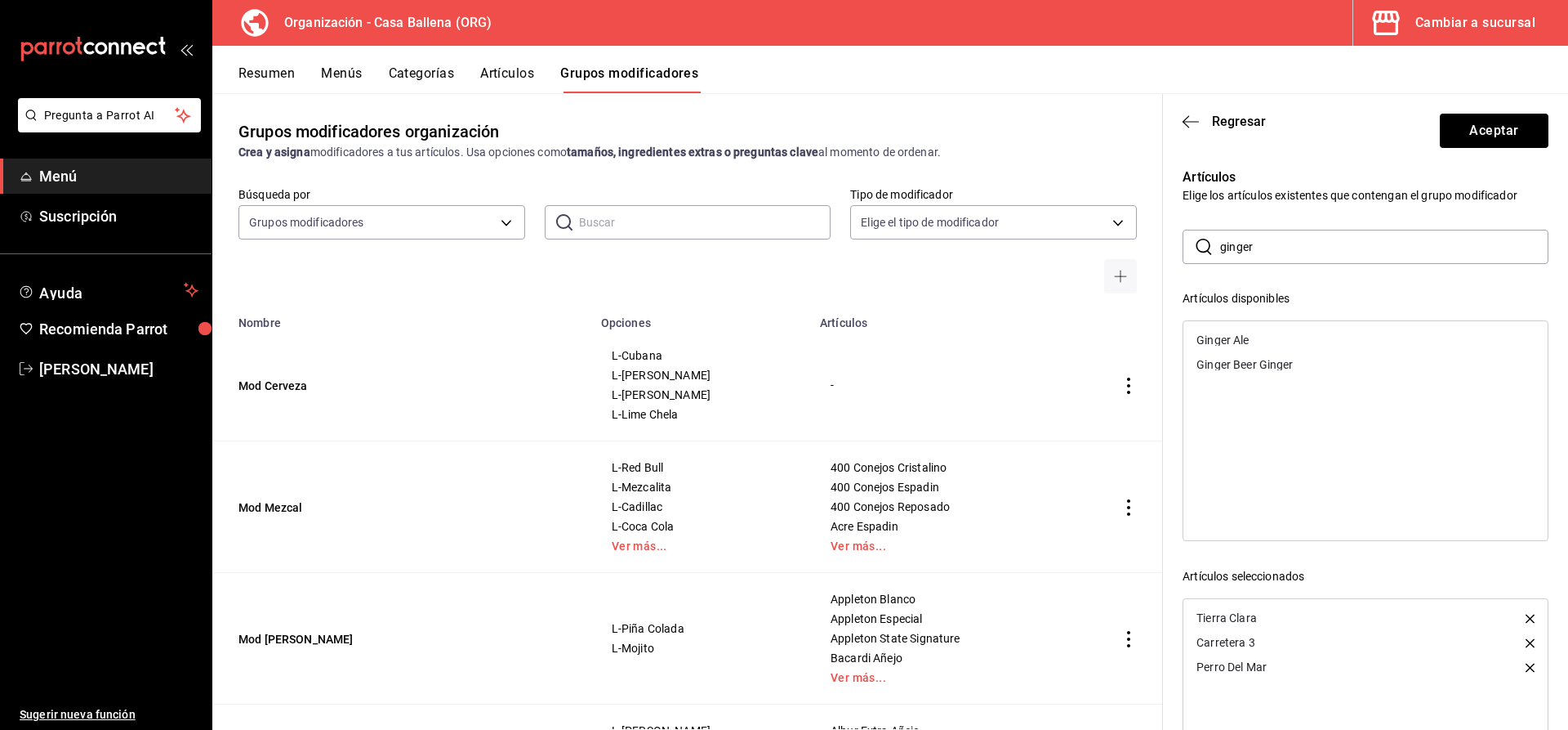
click at [1287, 372] on div "Ginger Beer Ginger" at bounding box center [1366, 364] width 364 height 24
drag, startPoint x: 1278, startPoint y: 251, endPoint x: 1116, endPoint y: 240, distance: 162.4
click at [1221, 240] on input "ginger" at bounding box center [1384, 247] width 328 height 33
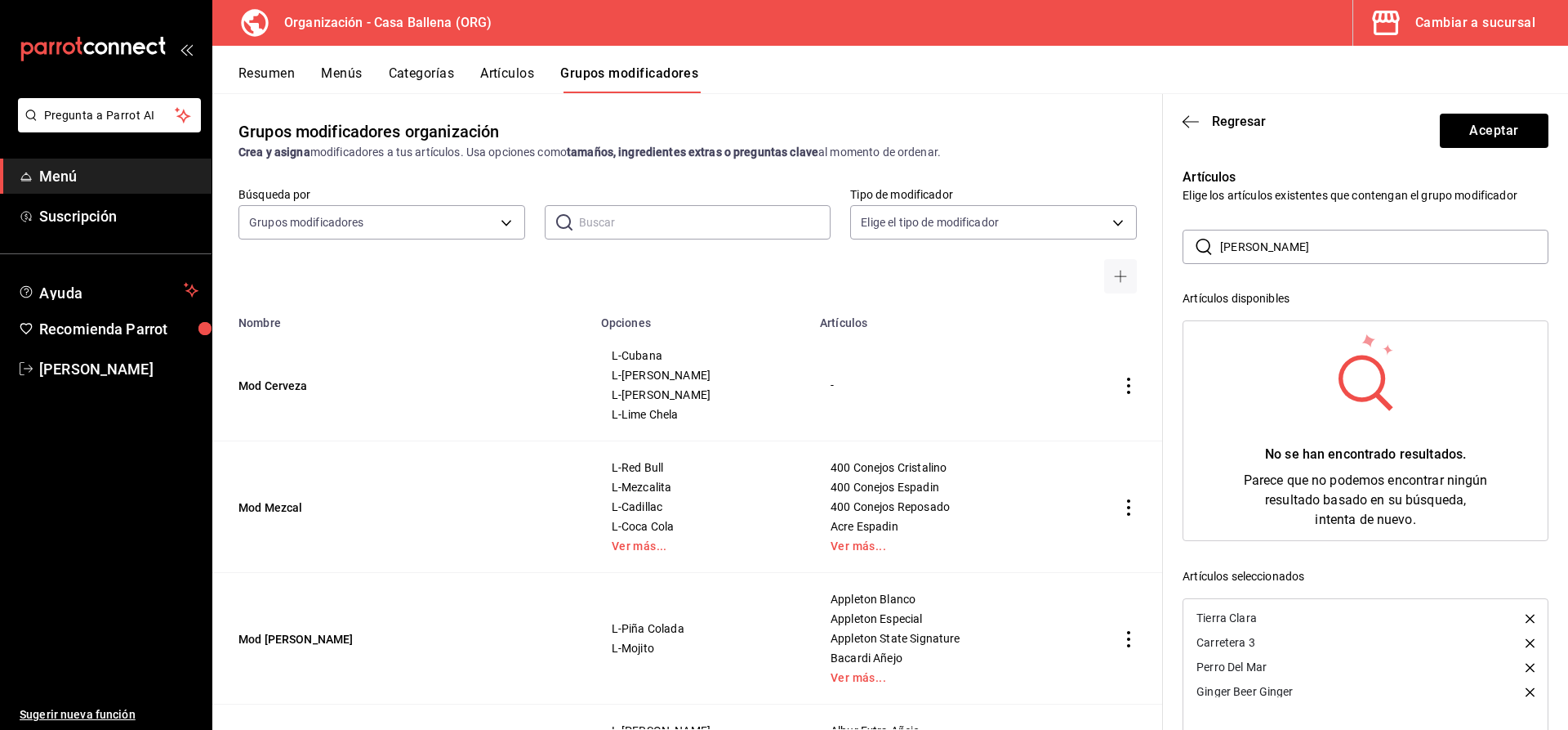
drag, startPoint x: 1272, startPoint y: 239, endPoint x: 1118, endPoint y: 239, distance: 154.0
click at [1221, 239] on input "charoo" at bounding box center [1384, 247] width 328 height 33
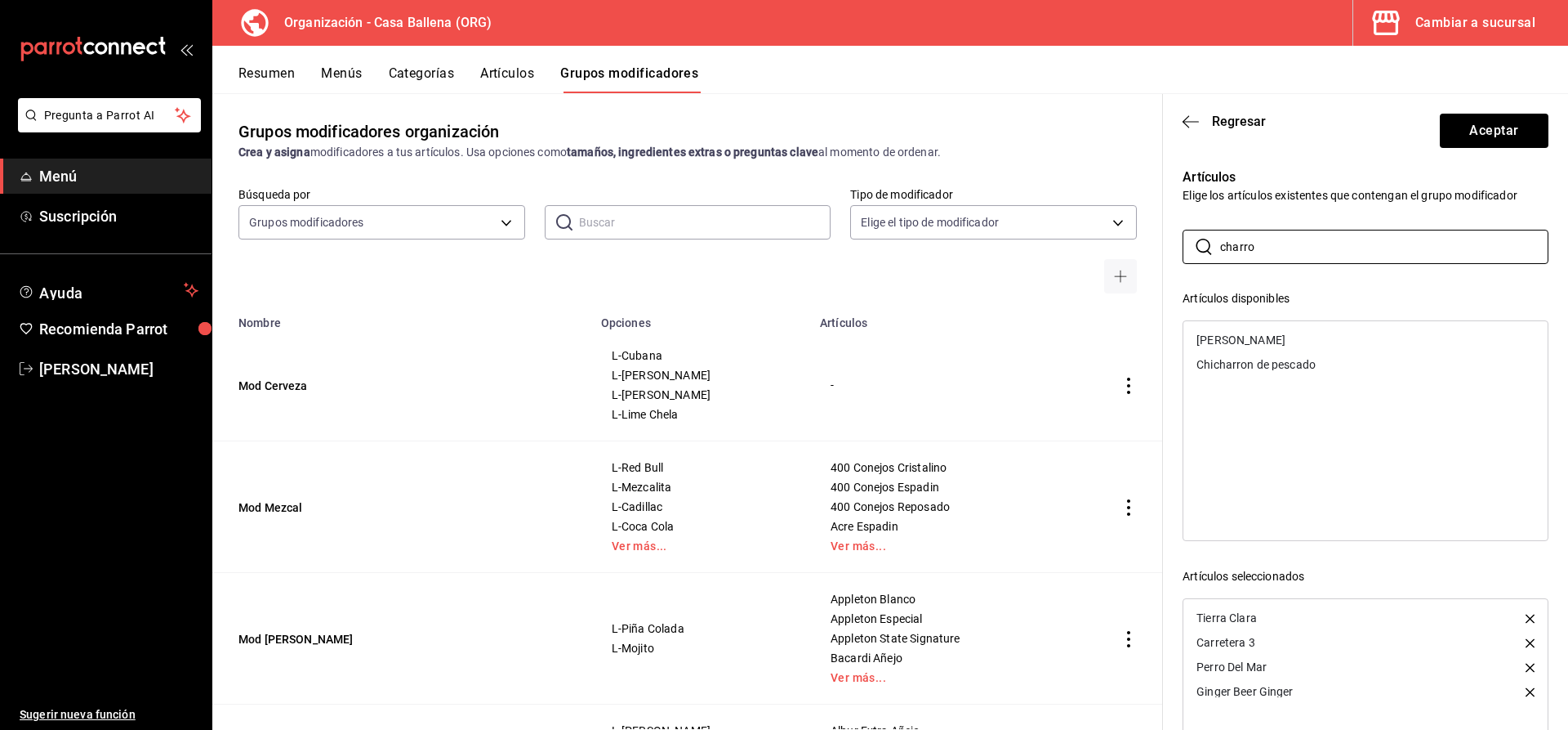
click at [1254, 340] on div "Charro Ambar" at bounding box center [1241, 340] width 89 height 12
drag, startPoint x: 1271, startPoint y: 245, endPoint x: 1116, endPoint y: 242, distance: 155.0
click at [1221, 242] on input "charro" at bounding box center [1384, 247] width 328 height 33
click at [1229, 342] on div "Colimita" at bounding box center [1218, 340] width 42 height 12
drag, startPoint x: 1307, startPoint y: 249, endPoint x: 1144, endPoint y: 246, distance: 163.0
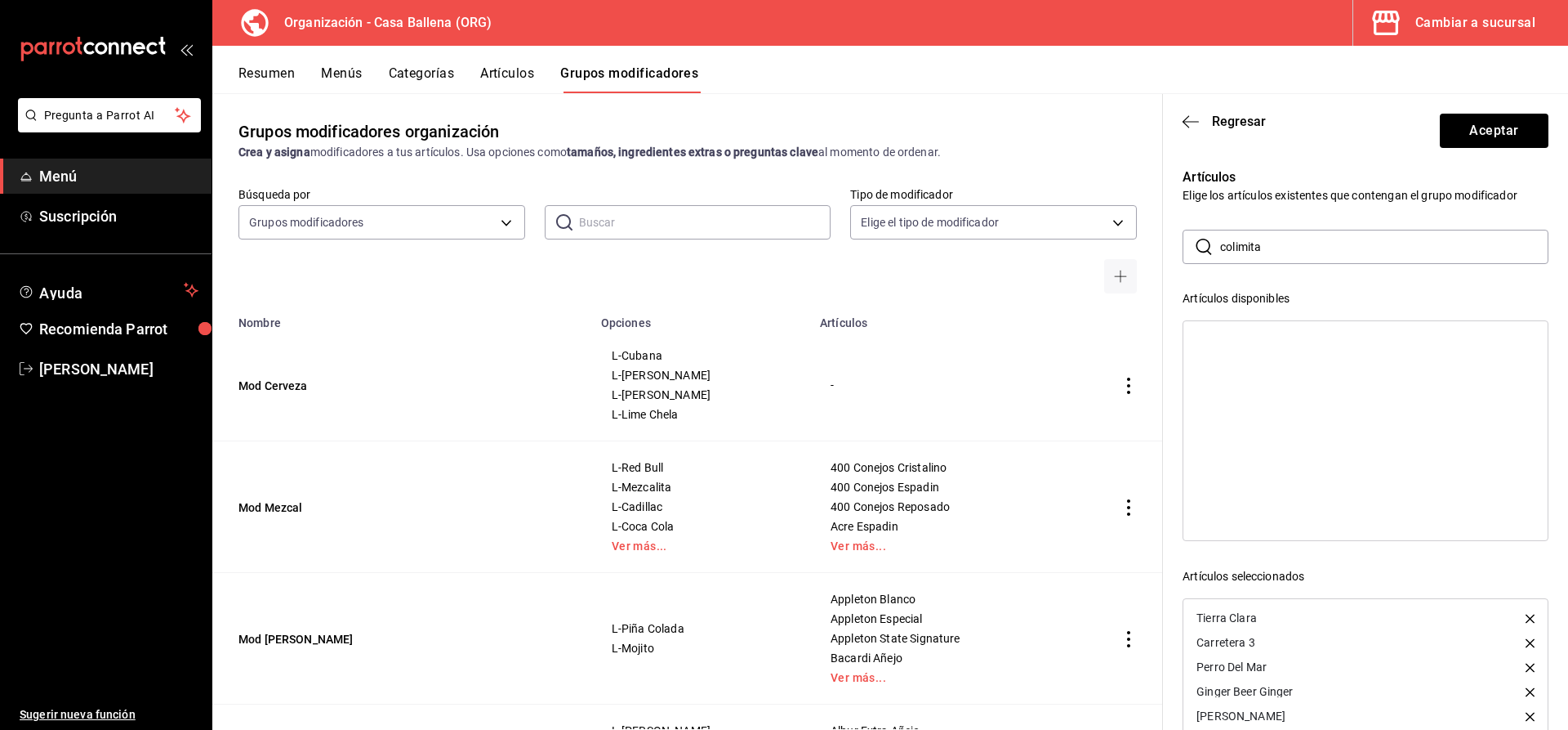
click at [1221, 246] on input "colimita" at bounding box center [1384, 247] width 328 height 33
click at [1249, 340] on div "Estrella De Galicia" at bounding box center [1241, 340] width 89 height 12
drag, startPoint x: 1305, startPoint y: 250, endPoint x: 1033, endPoint y: 250, distance: 272.0
click at [1221, 250] on input "estrella" at bounding box center [1384, 247] width 328 height 33
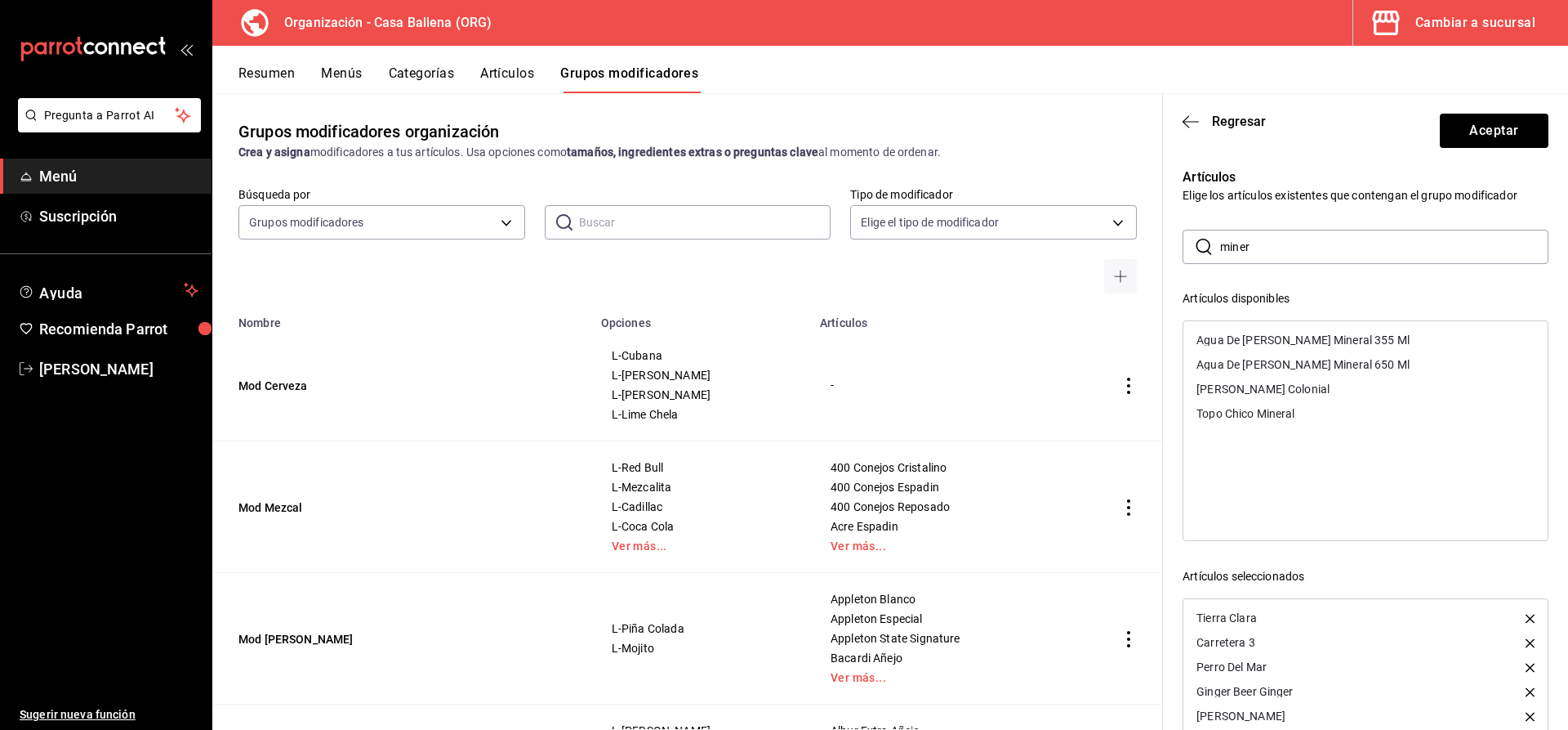
click at [1276, 386] on div "Minerva Colonial" at bounding box center [1263, 389] width 133 height 12
drag, startPoint x: 1267, startPoint y: 247, endPoint x: 1098, endPoint y: 240, distance: 169.1
click at [1221, 240] on input "miner" at bounding box center [1384, 247] width 328 height 33
click at [1271, 344] on div "Cerveza Pacifico" at bounding box center [1239, 340] width 86 height 12
click at [1248, 339] on div "Pacifico Light" at bounding box center [1232, 340] width 71 height 12
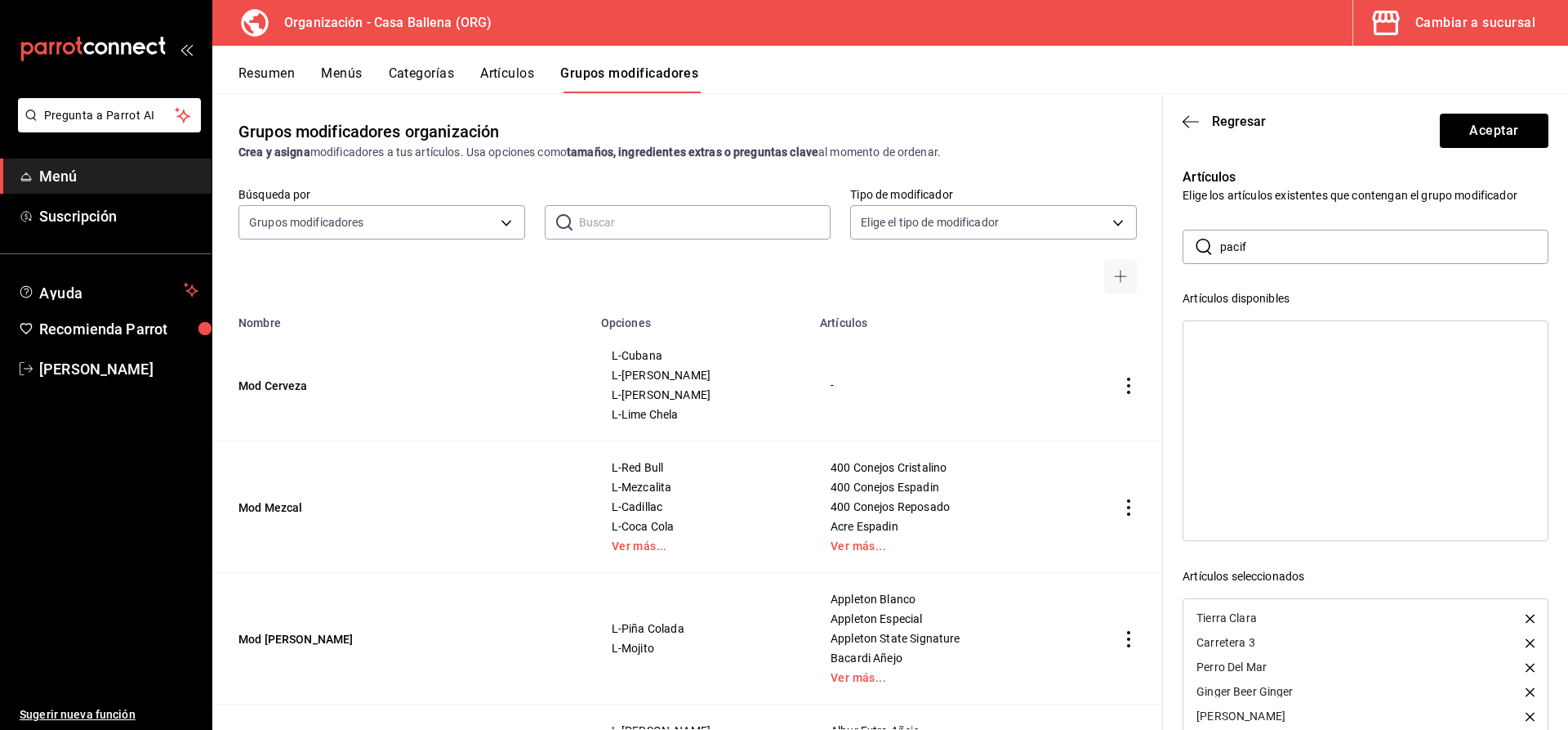
drag, startPoint x: 1291, startPoint y: 246, endPoint x: 1118, endPoint y: 246, distance: 173.0
click at [1221, 246] on input "pacif" at bounding box center [1384, 247] width 328 height 33
drag, startPoint x: 1227, startPoint y: 322, endPoint x: 1230, endPoint y: 331, distance: 9.5
click at [1225, 322] on div "Ultra Michelob" at bounding box center [1366, 430] width 366 height 221
click at [1230, 331] on div "Ultra Michelob" at bounding box center [1366, 339] width 364 height 24
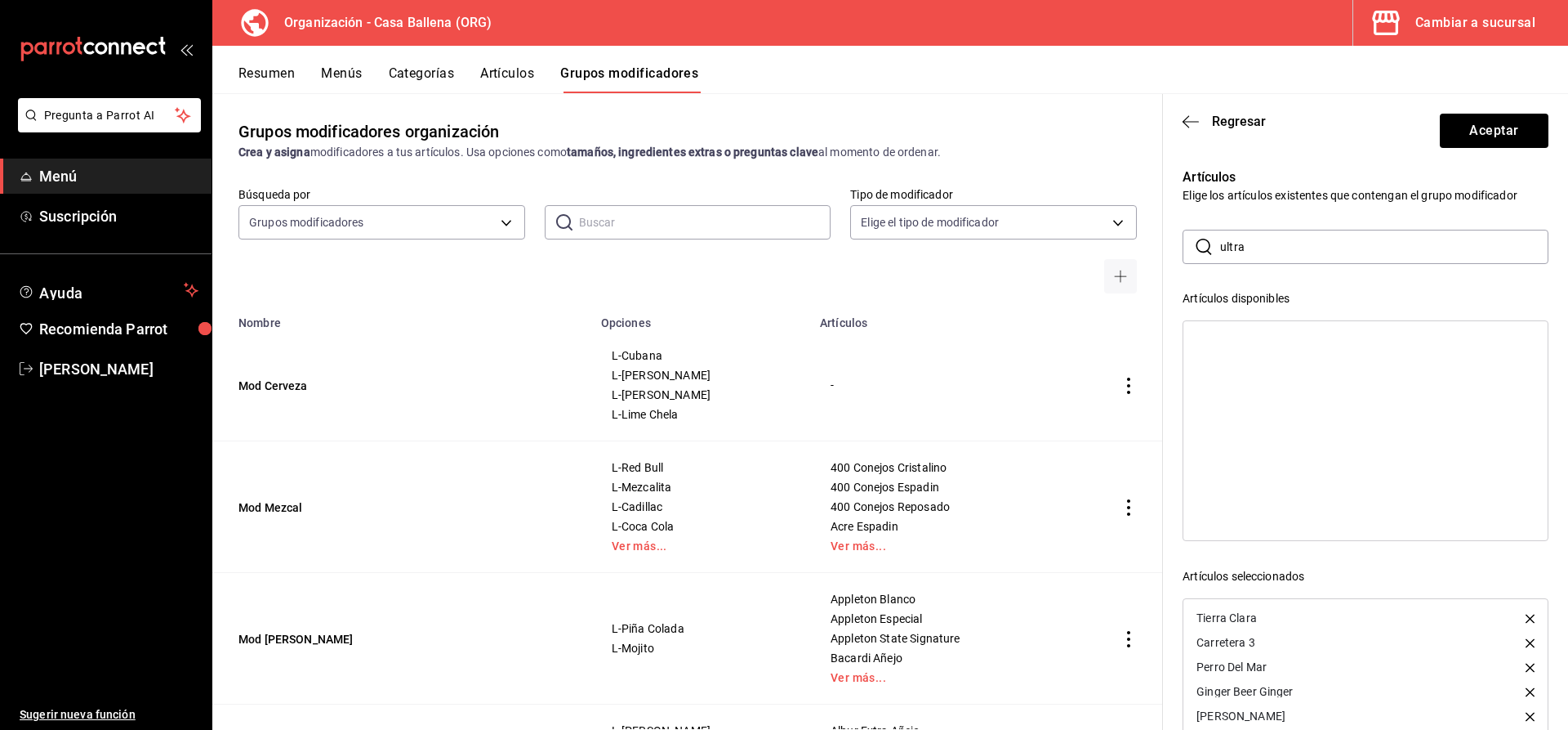
drag, startPoint x: 1270, startPoint y: 239, endPoint x: 1114, endPoint y: 239, distance: 156.0
click at [1221, 239] on input "ultra" at bounding box center [1384, 247] width 328 height 33
click at [1205, 334] on div "Indio" at bounding box center [1366, 339] width 364 height 24
click at [1221, 247] on input "indio" at bounding box center [1384, 247] width 328 height 33
click at [1267, 344] on div "Corona" at bounding box center [1366, 339] width 364 height 24
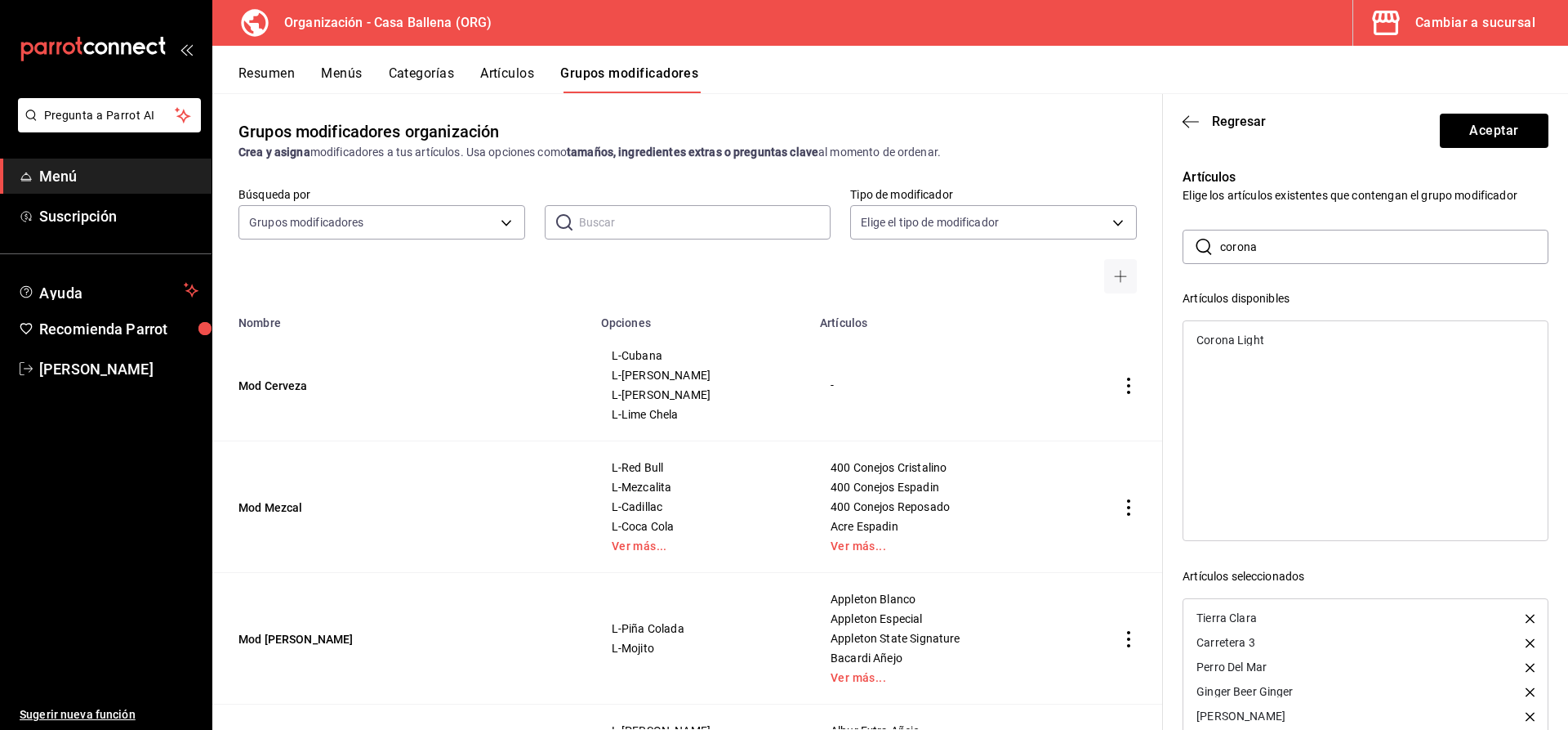
click at [1260, 341] on div "Corona Light" at bounding box center [1230, 340] width 67 height 12
drag, startPoint x: 1246, startPoint y: 248, endPoint x: 1279, endPoint y: 248, distance: 33.0
click at [1235, 249] on input "corona" at bounding box center [1384, 247] width 328 height 33
drag, startPoint x: 1298, startPoint y: 248, endPoint x: 1253, endPoint y: 248, distance: 45.0
click at [1253, 248] on input "corona" at bounding box center [1384, 247] width 328 height 33
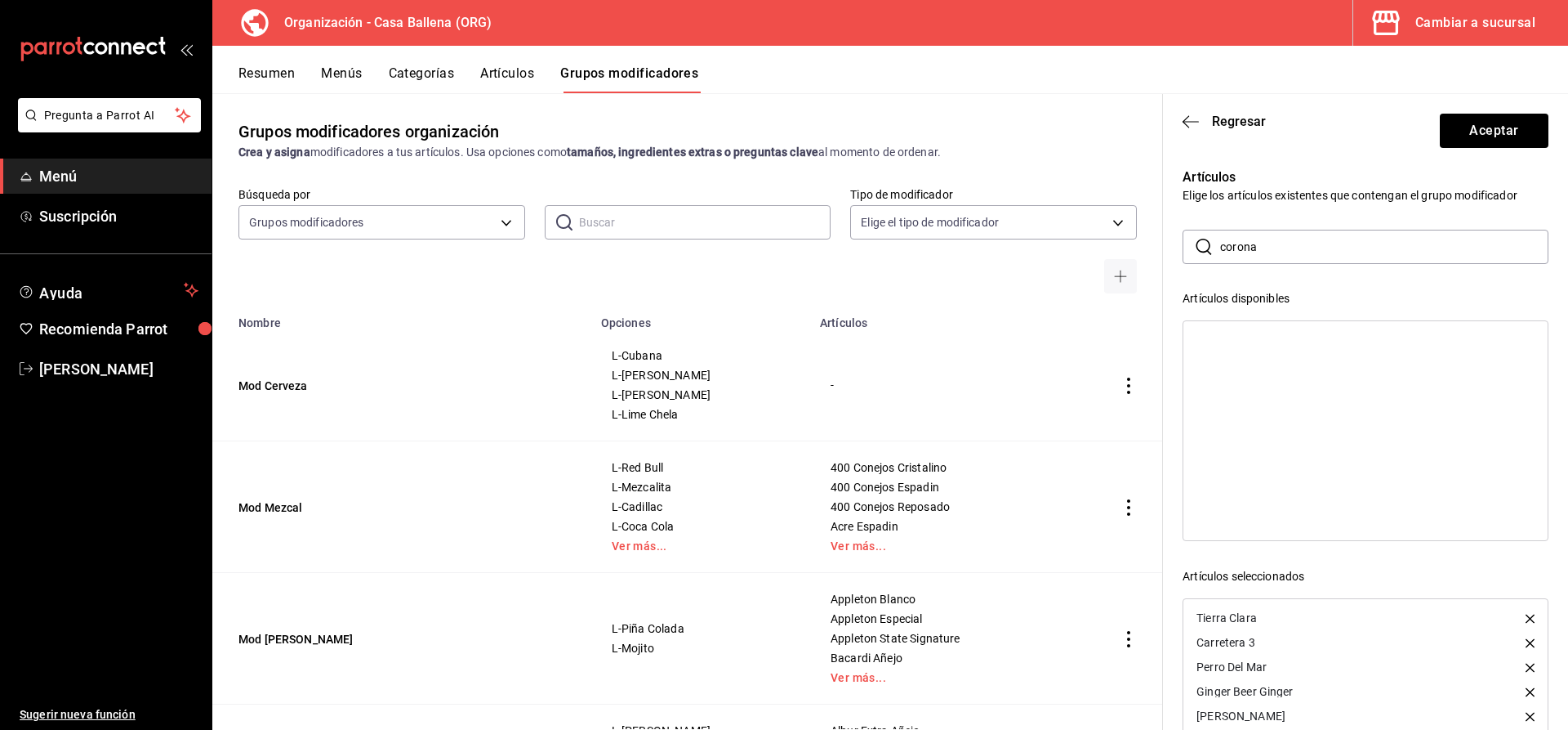
click at [1244, 248] on input "corona" at bounding box center [1384, 247] width 328 height 33
click at [1264, 348] on div "Tecate Light" at bounding box center [1366, 339] width 364 height 24
drag, startPoint x: 1303, startPoint y: 252, endPoint x: 1048, endPoint y: 243, distance: 255.2
click at [1221, 243] on input "tecate" at bounding box center [1384, 247] width 328 height 33
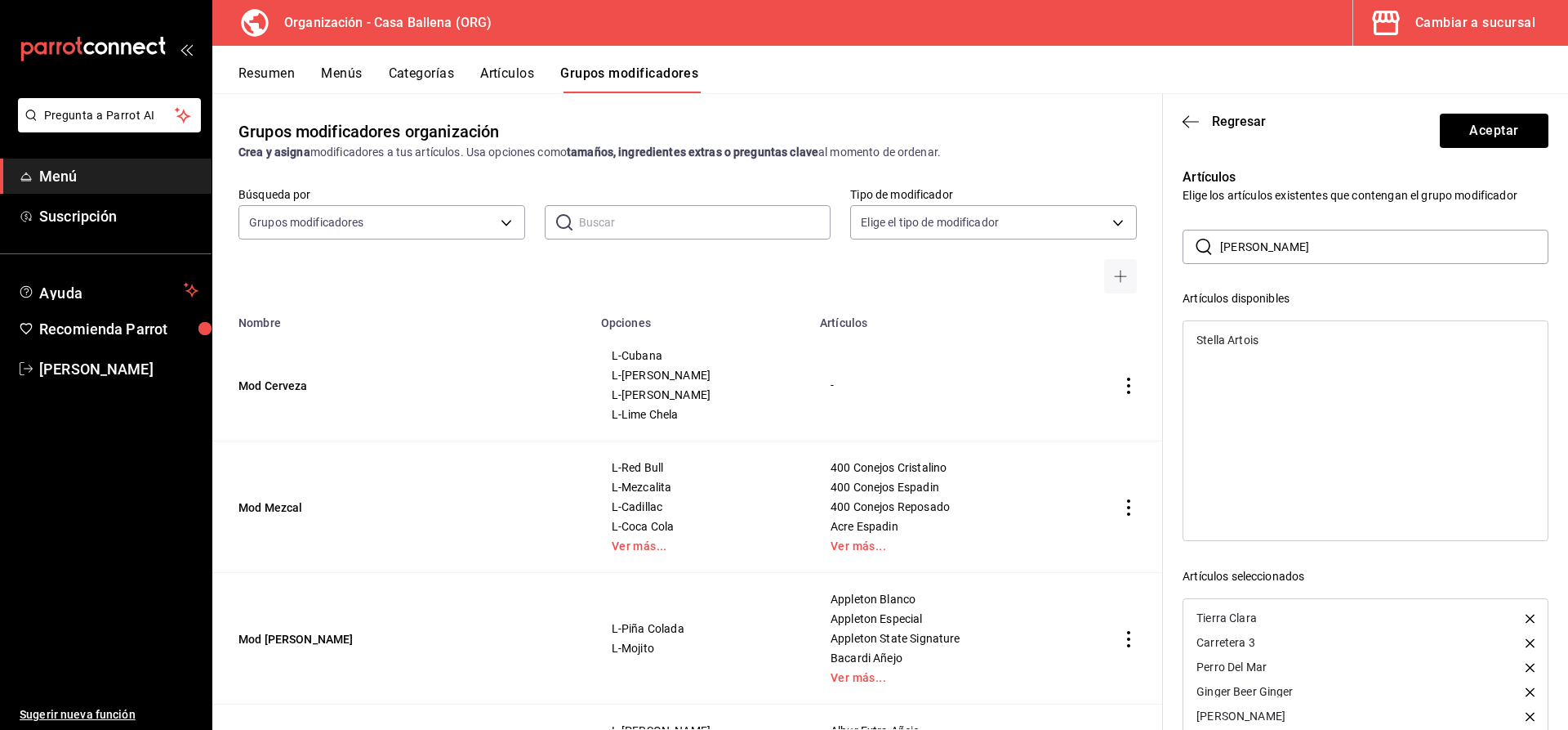
click at [1263, 336] on div "Stella Artois" at bounding box center [1366, 339] width 364 height 24
drag, startPoint x: 1266, startPoint y: 249, endPoint x: 1110, endPoint y: 244, distance: 156.1
click at [1221, 244] on input "stell" at bounding box center [1384, 247] width 328 height 33
click at [1272, 344] on div "Modelo Especial" at bounding box center [1238, 340] width 84 height 12
drag, startPoint x: 1260, startPoint y: 341, endPoint x: 1268, endPoint y: 350, distance: 12.0
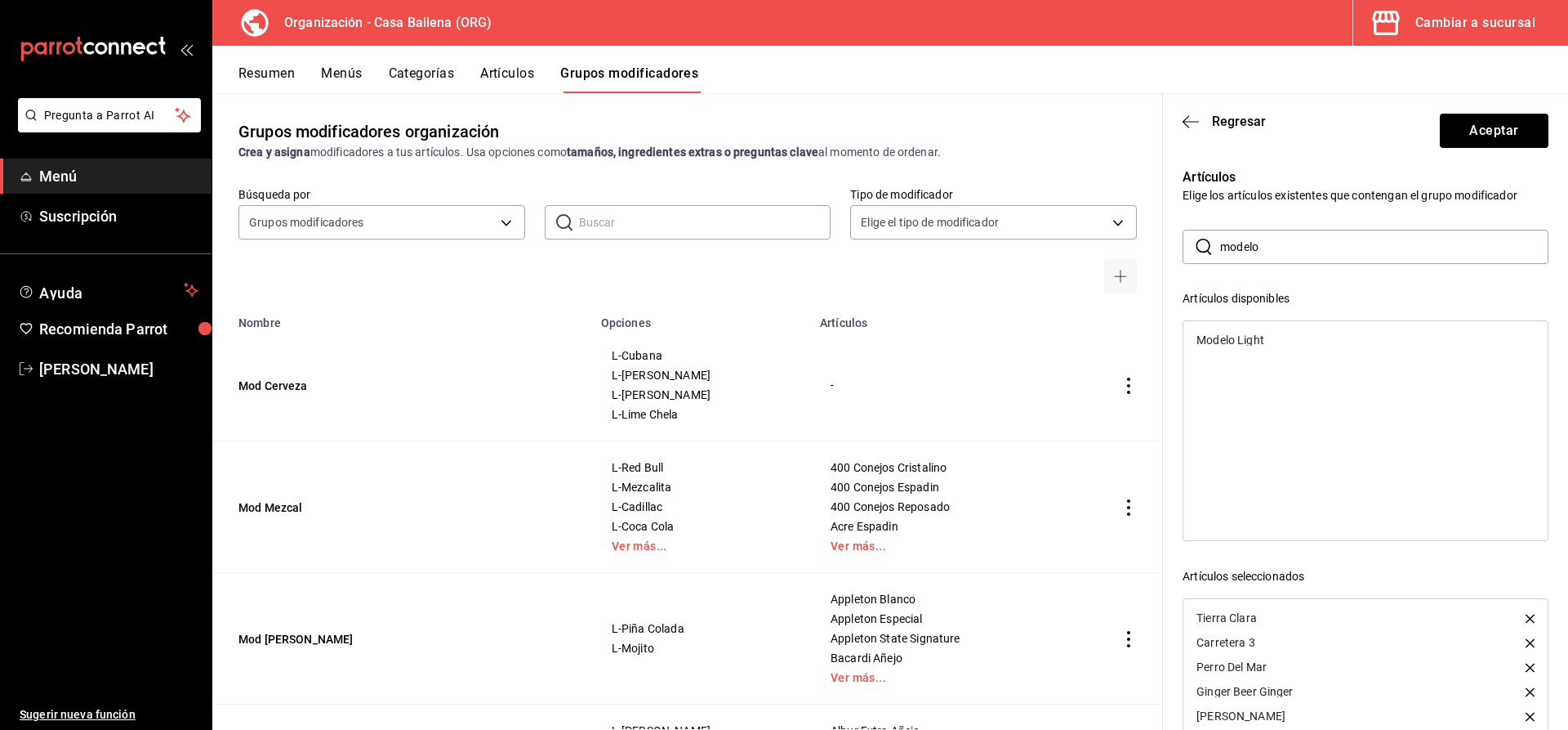
click at [1260, 343] on div "Modelo Light" at bounding box center [1230, 340] width 67 height 12
drag, startPoint x: 1283, startPoint y: 246, endPoint x: 979, endPoint y: 239, distance: 304.1
click at [1221, 239] on input "modelo" at bounding box center [1384, 247] width 328 height 33
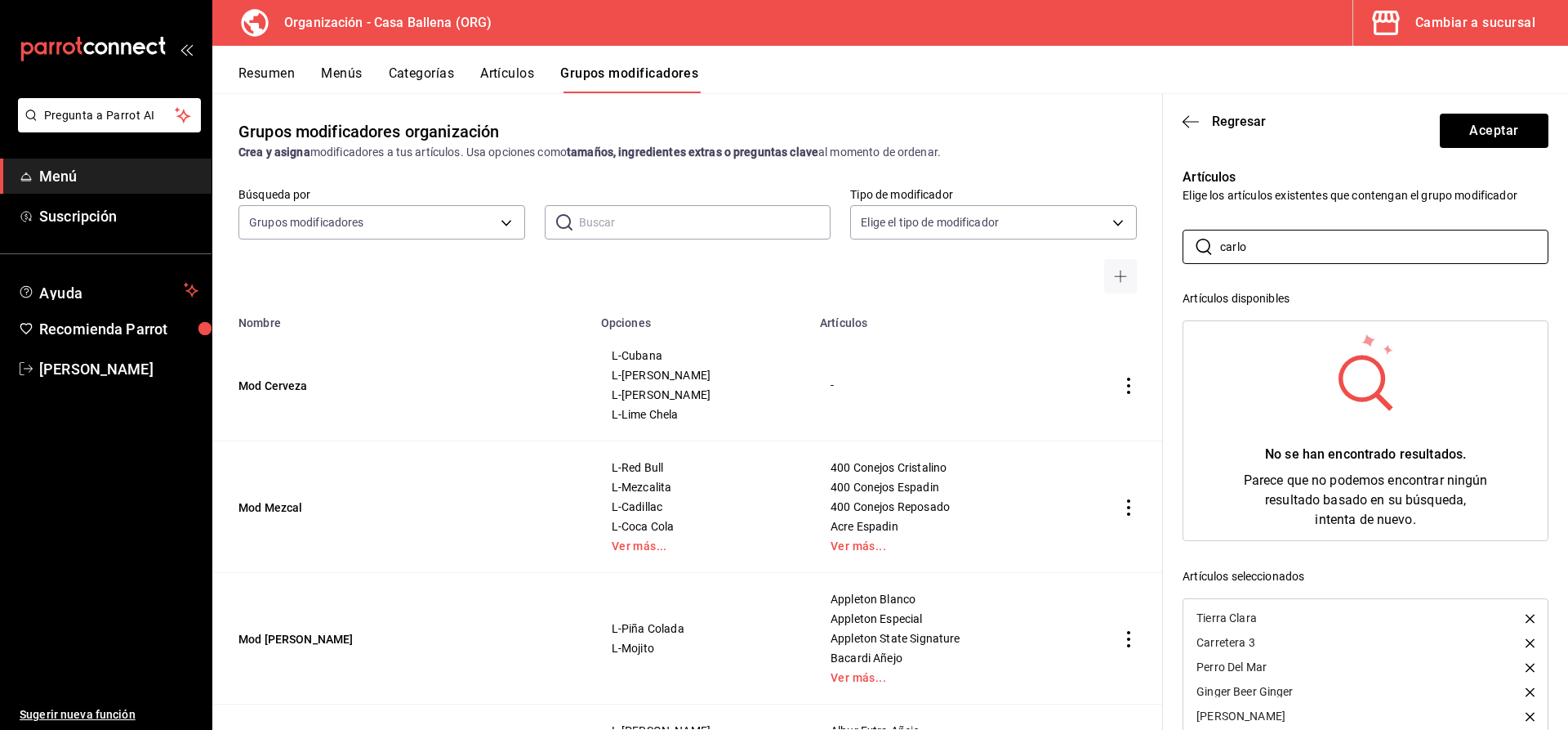
type input "carlos"
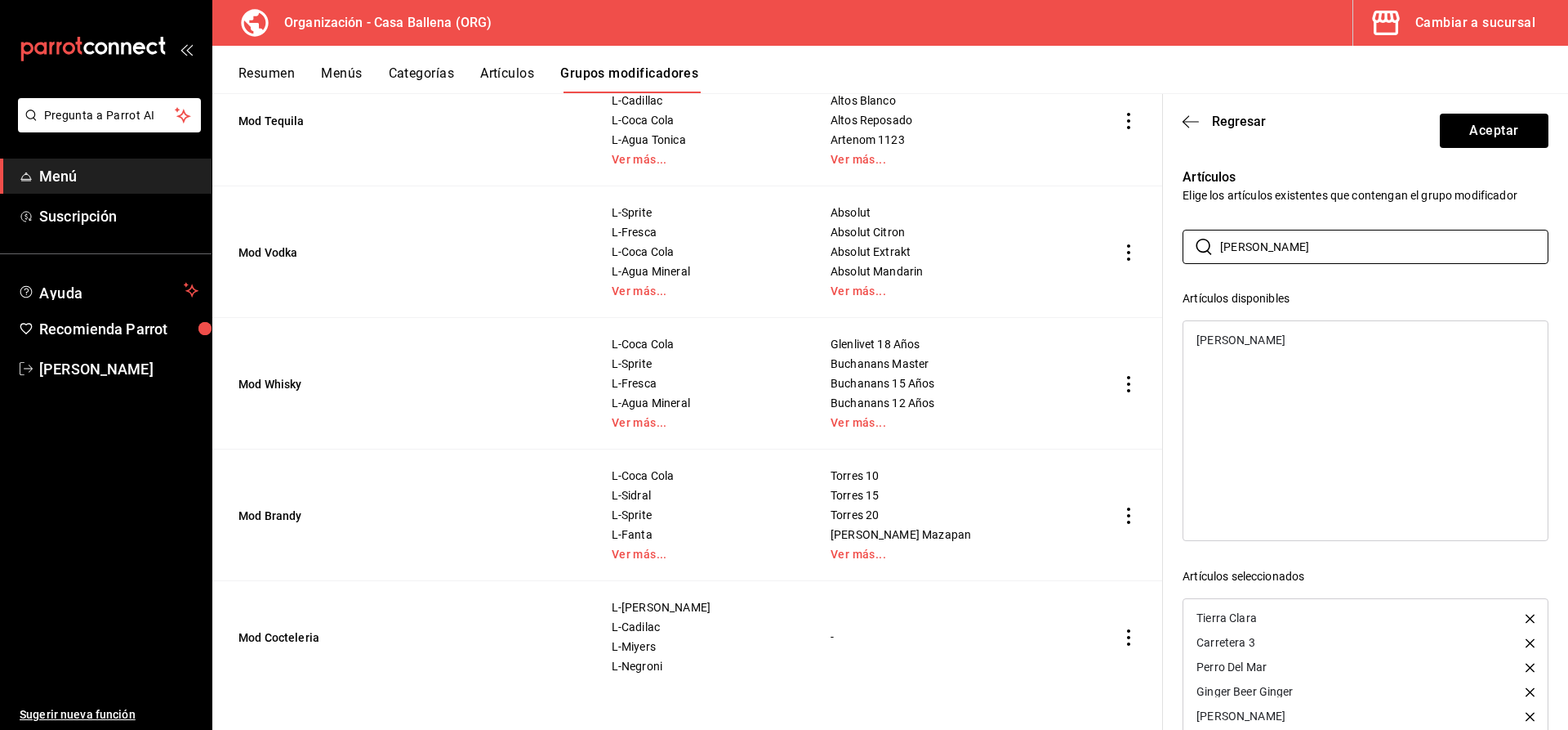
scroll to position [653, 0]
drag, startPoint x: 1287, startPoint y: 247, endPoint x: 1166, endPoint y: 239, distance: 121.3
click at [1221, 239] on input "carlos" at bounding box center [1384, 247] width 328 height 33
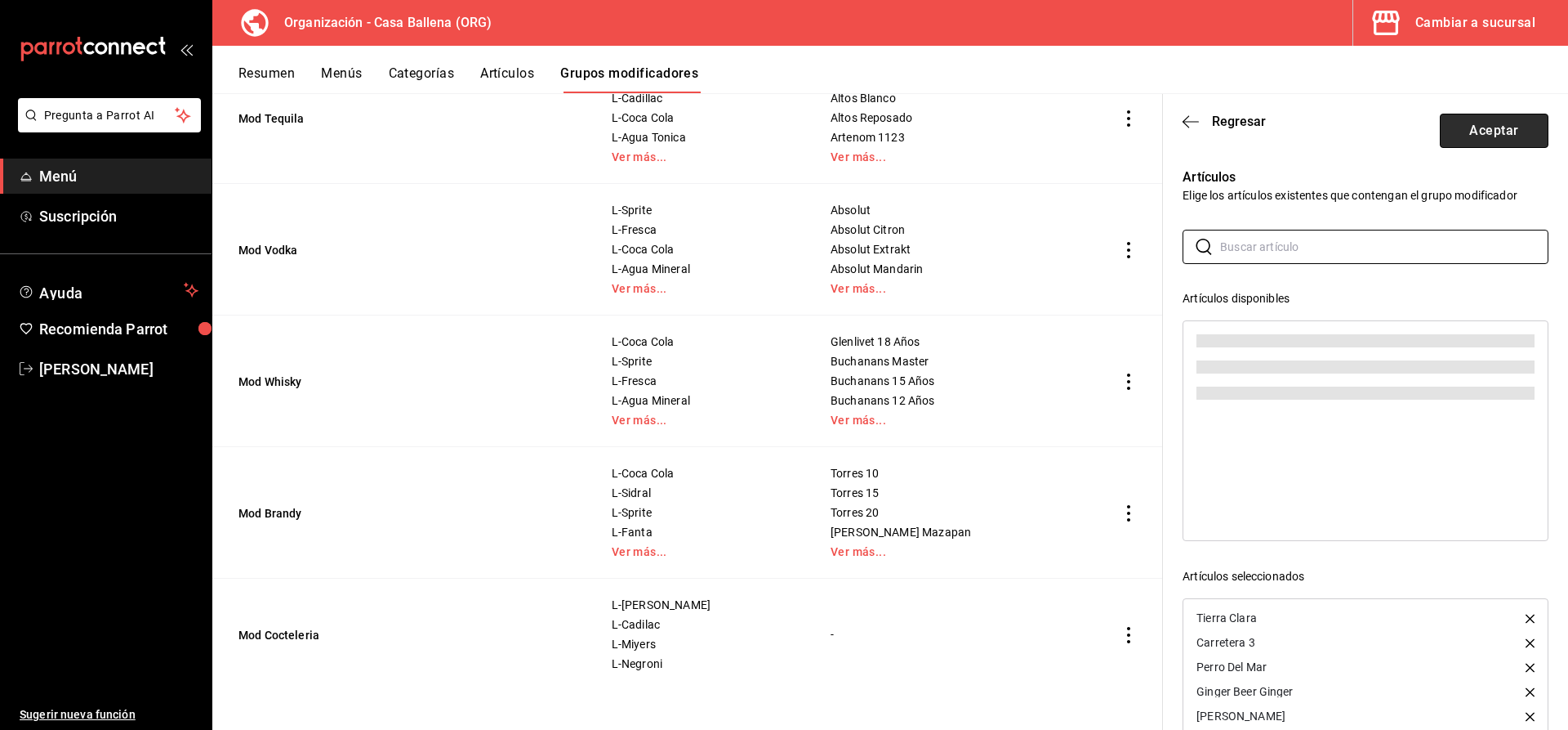
click at [1502, 131] on button "Aceptar" at bounding box center [1494, 131] width 109 height 35
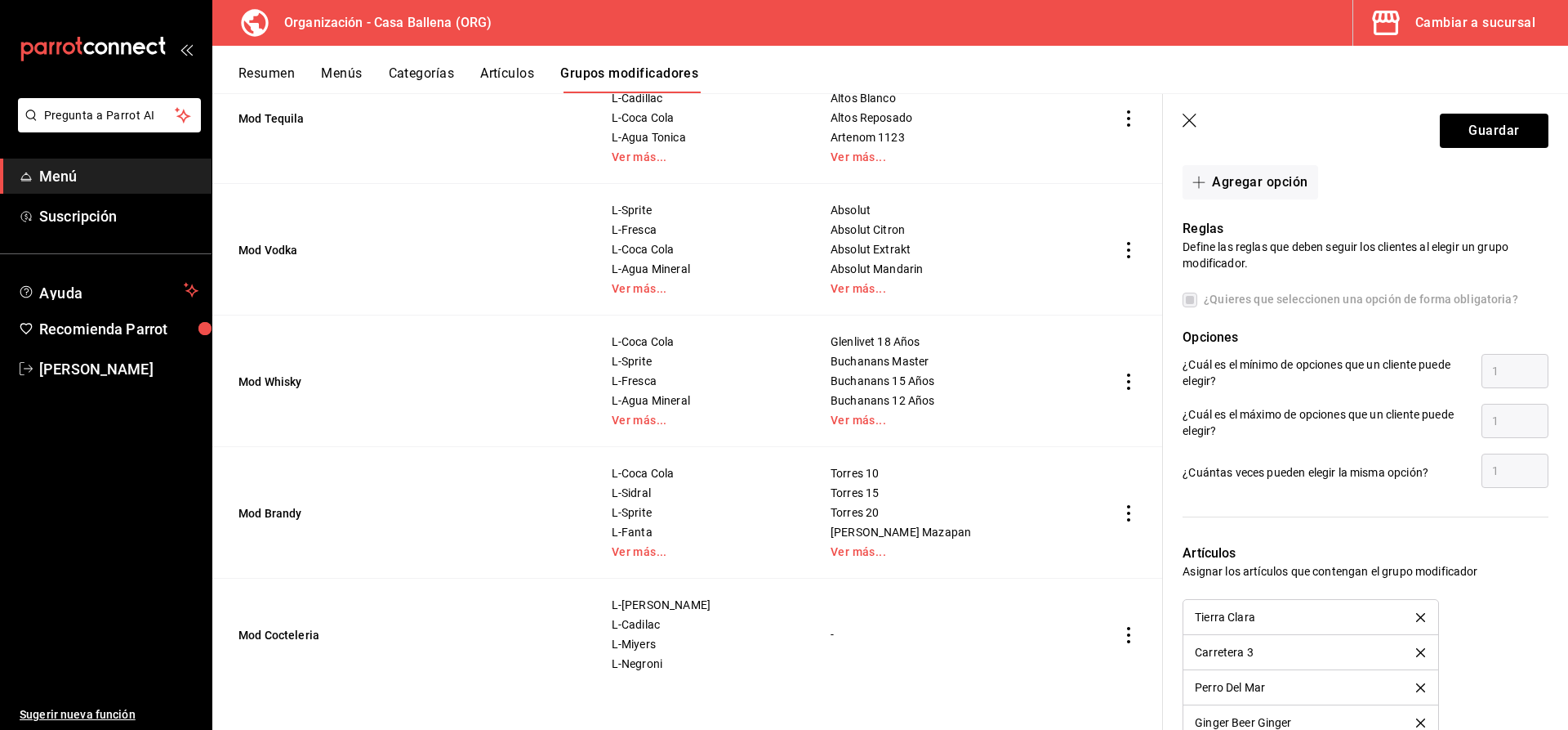
scroll to position [783, 0]
click at [1502, 131] on button "Guardar" at bounding box center [1494, 131] width 109 height 35
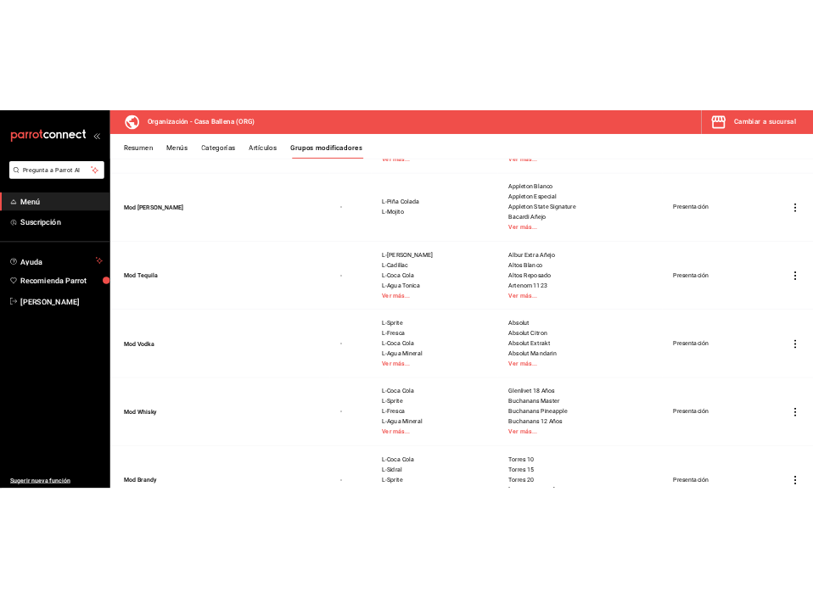
scroll to position [642, 0]
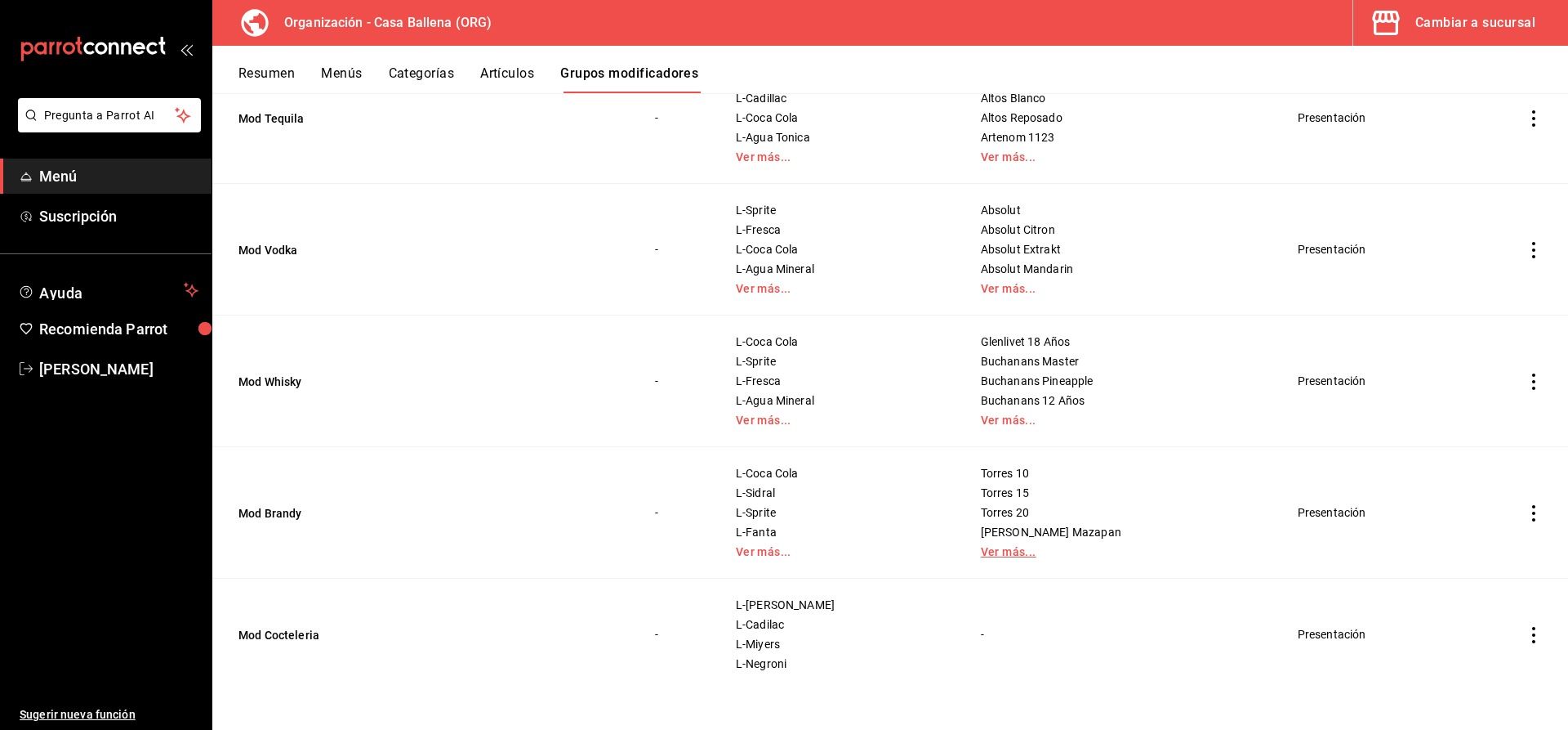
click at [997, 552] on link "Ver más..." at bounding box center [1119, 552] width 277 height 12
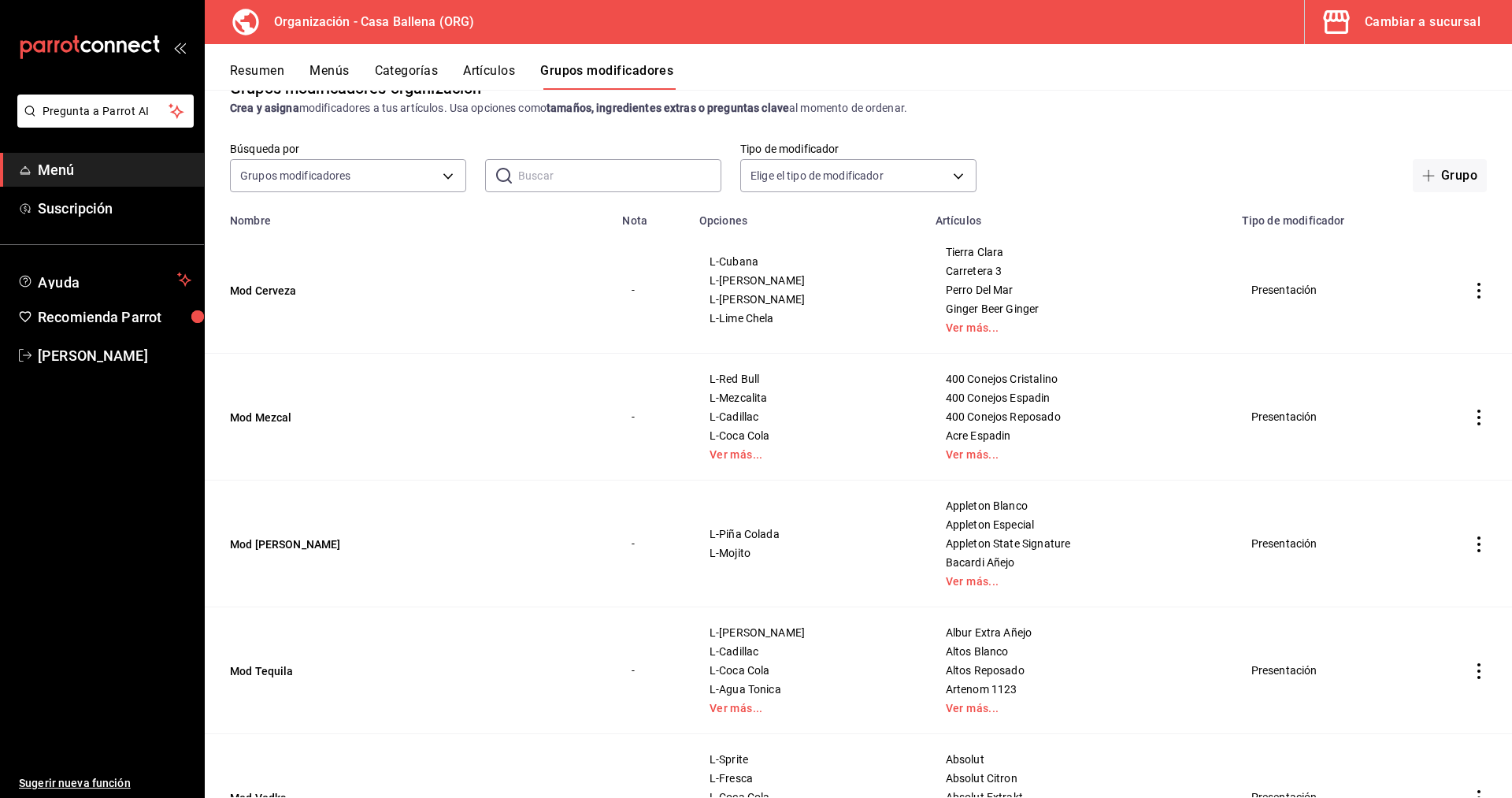
scroll to position [0, 0]
